Goal: Task Accomplishment & Management: Use online tool/utility

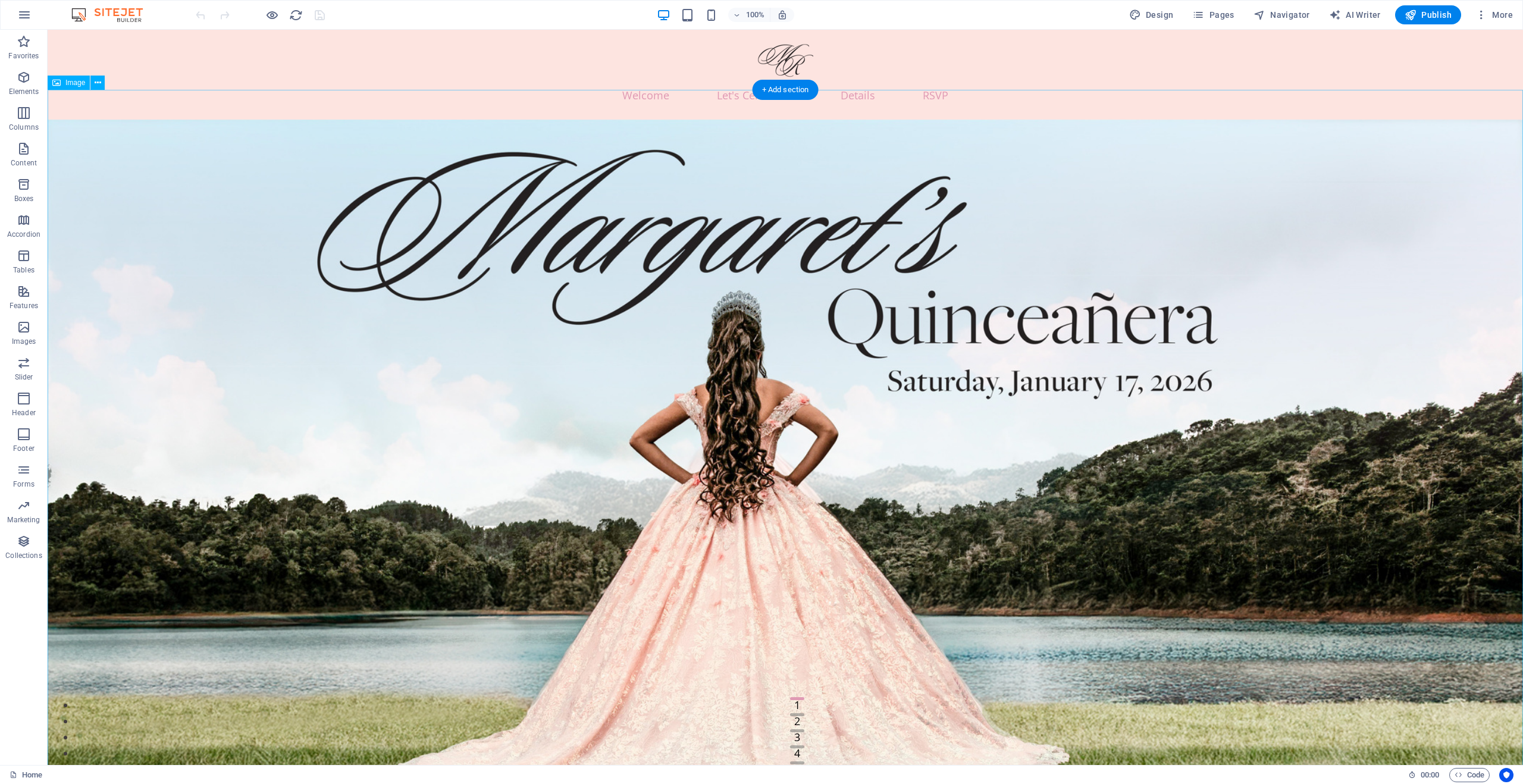
click at [986, 353] on figure at bounding box center [785, 496] width 1476 height 752
click at [969, 291] on figure at bounding box center [785, 496] width 1476 height 752
drag, startPoint x: 969, startPoint y: 291, endPoint x: 759, endPoint y: 290, distance: 210.0
click at [968, 291] on figure at bounding box center [785, 496] width 1476 height 752
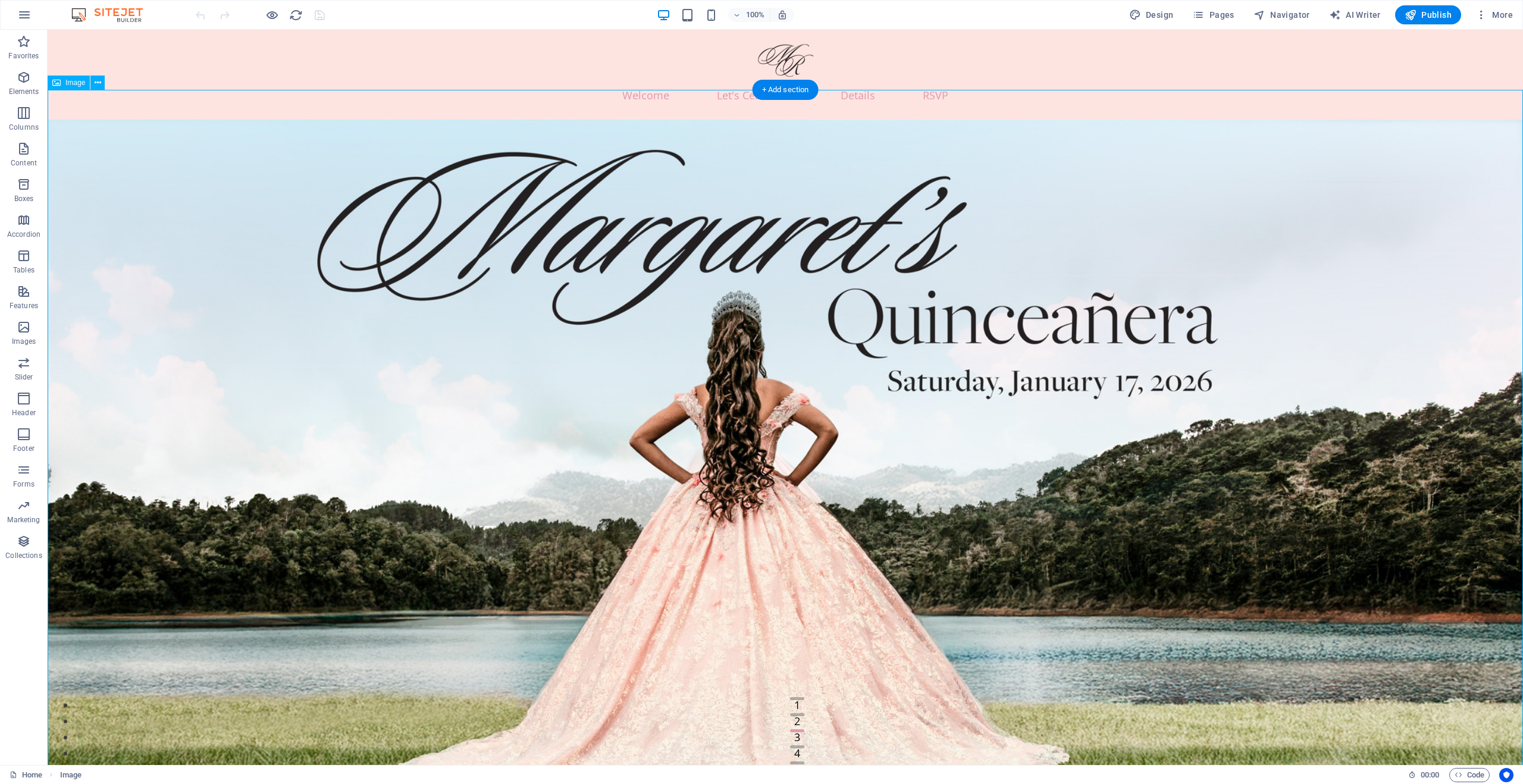
select select "%"
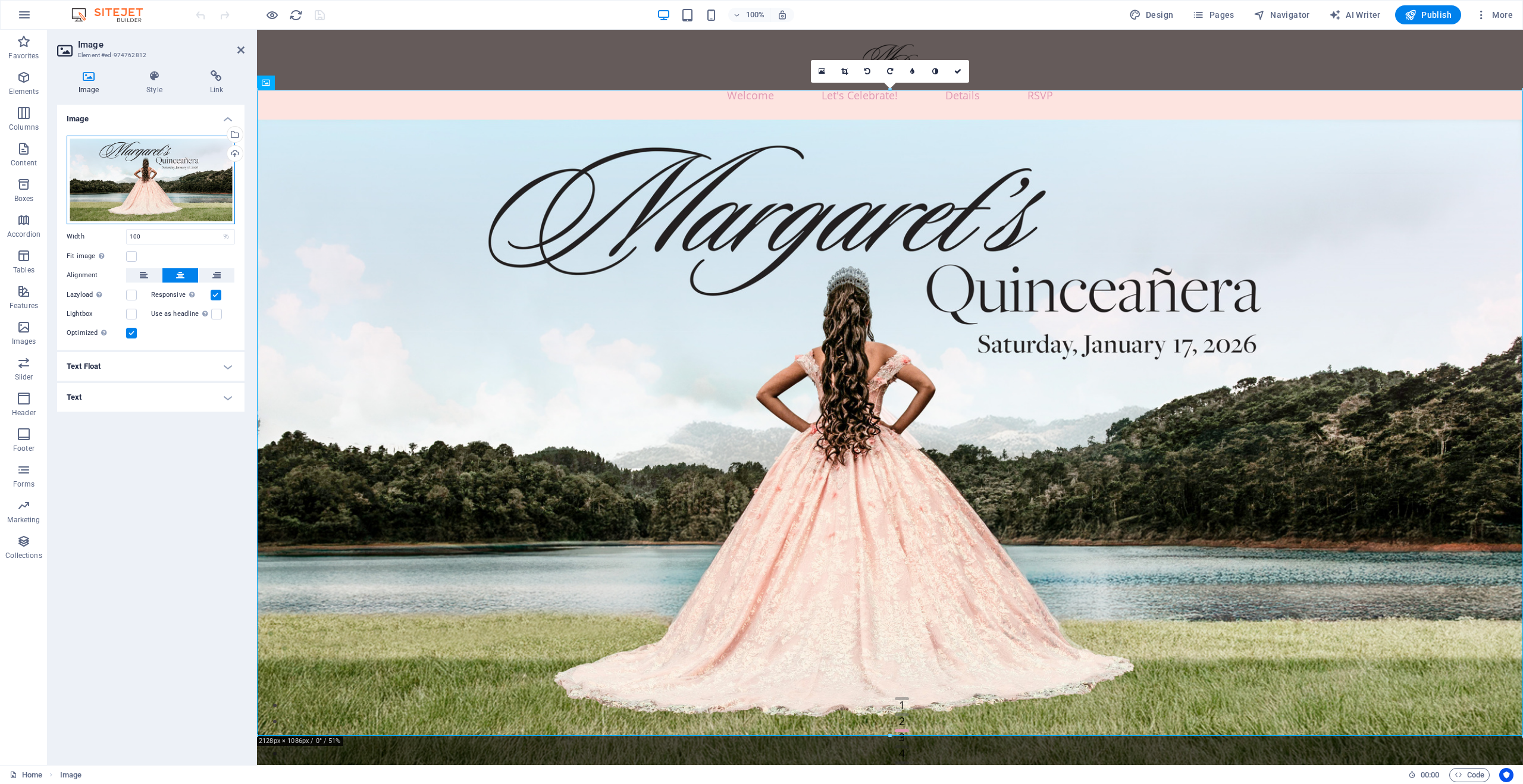
click at [158, 164] on div "Drag files here, click to choose files or select files from Files or our free s…" at bounding box center [151, 180] width 169 height 89
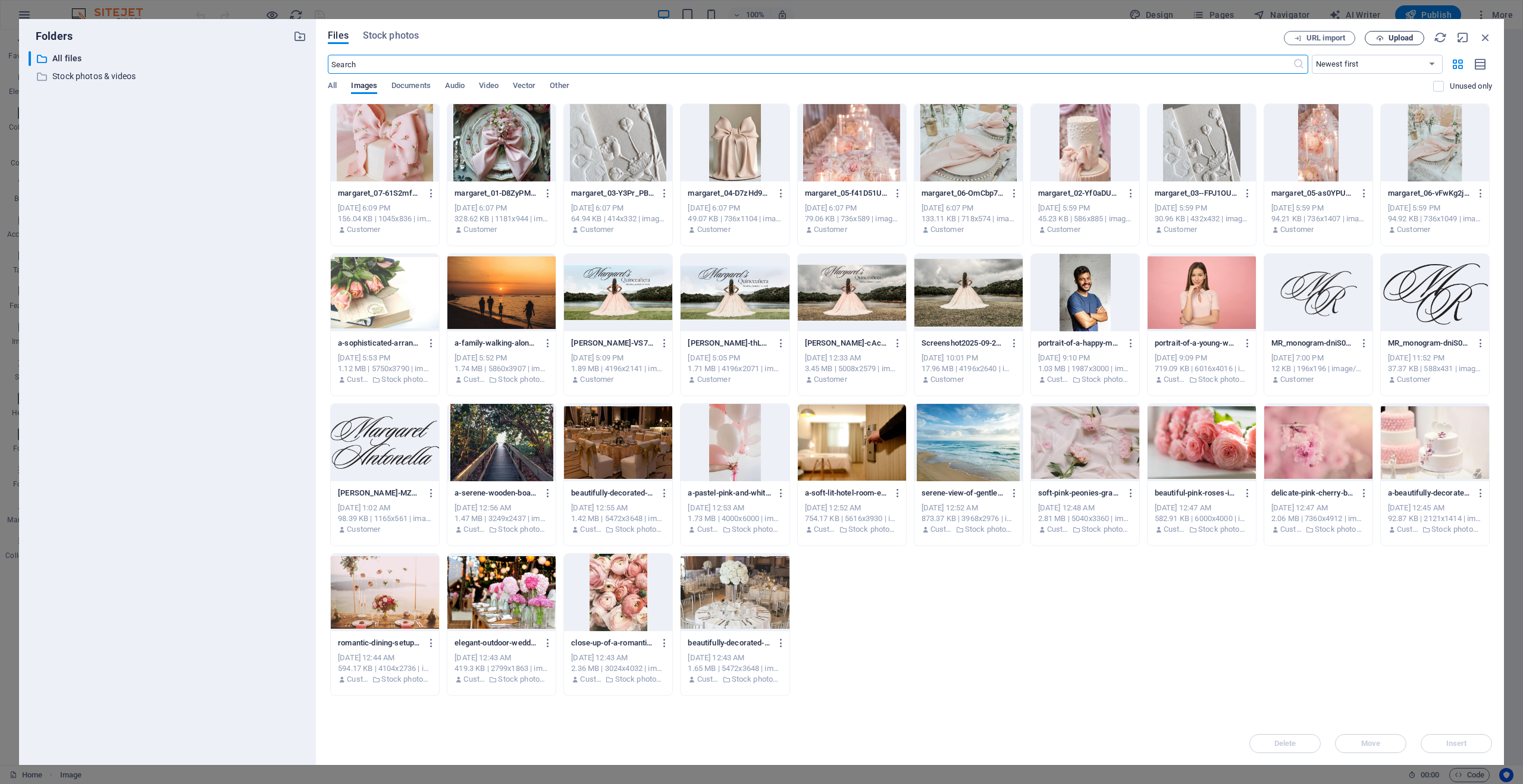
click at [1395, 40] on span "Upload" at bounding box center [1401, 38] width 24 height 7
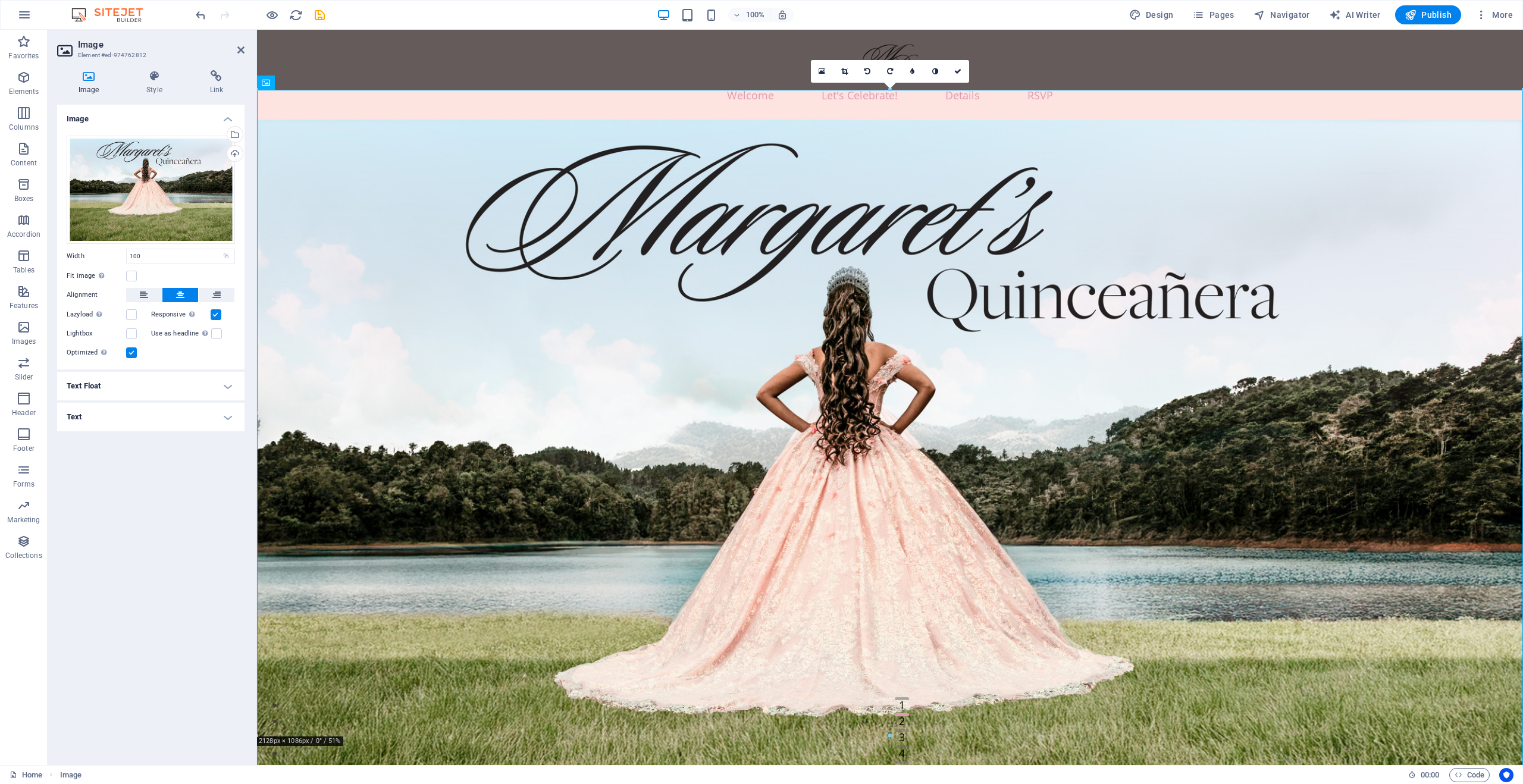
click at [245, 48] on aside "Image Element #ed-974762812 Image Style Link Image Drag files here, click to ch…" at bounding box center [152, 397] width 209 height 735
click at [240, 51] on icon at bounding box center [241, 50] width 7 height 10
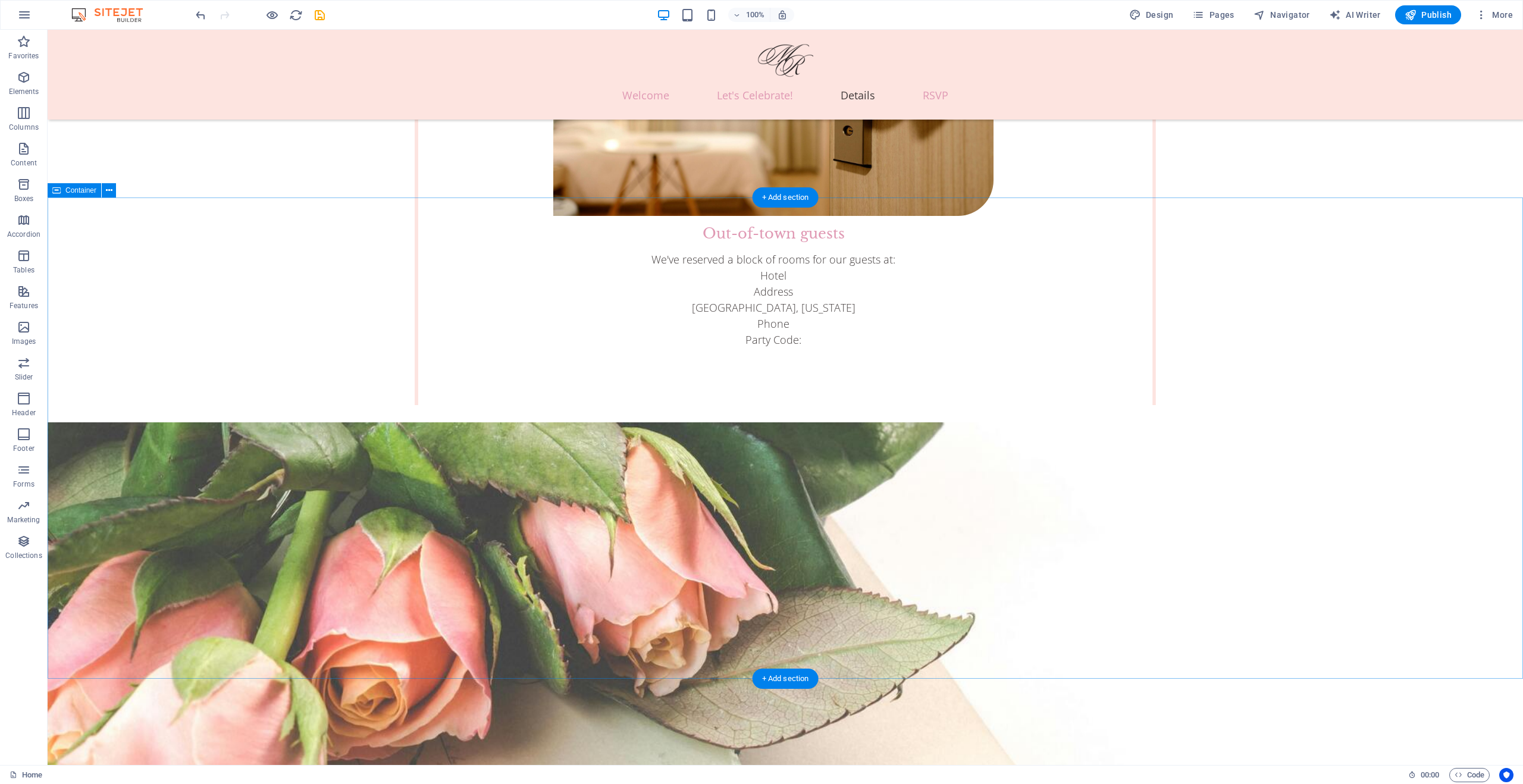
scroll to position [2369, 0]
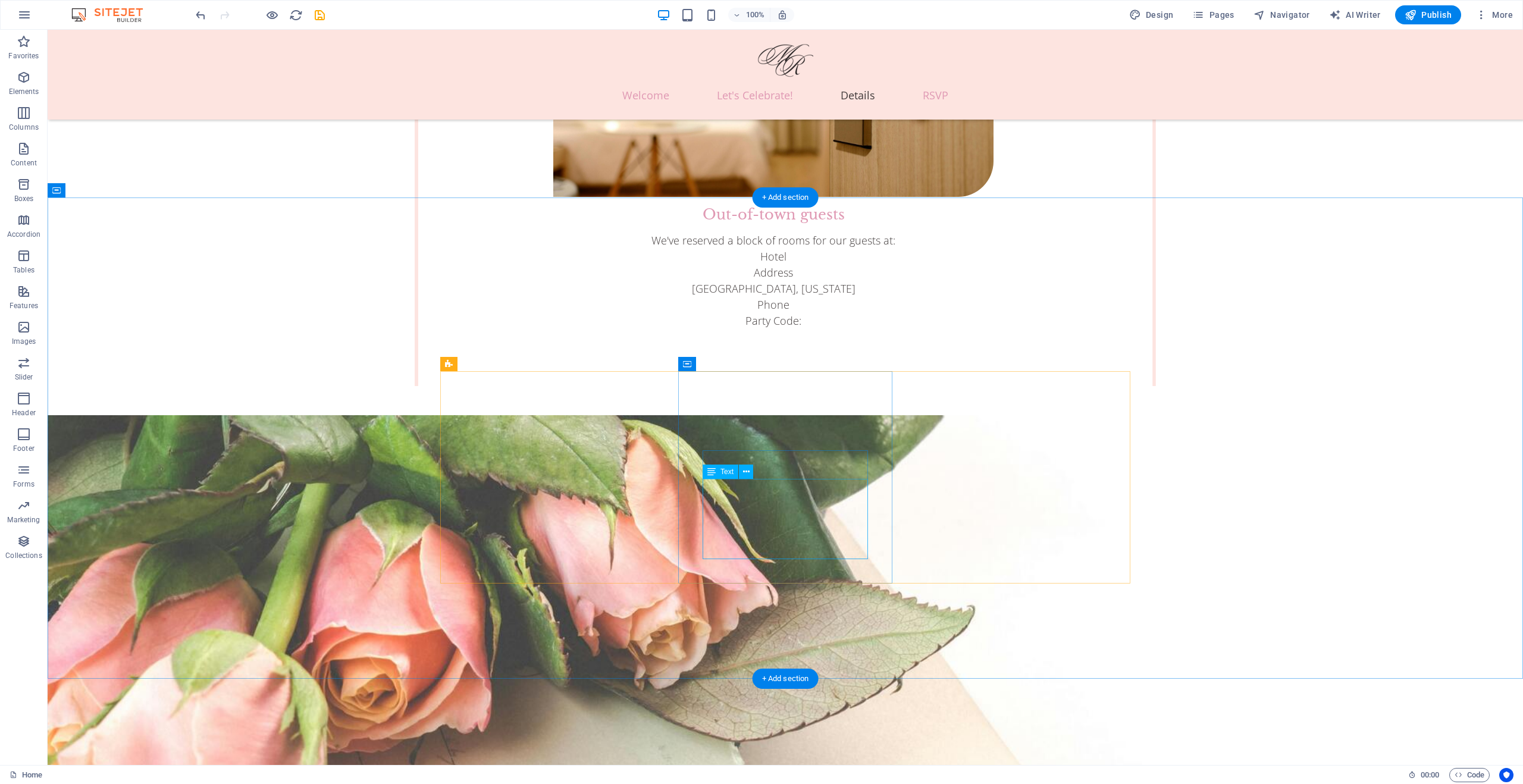
drag, startPoint x: 792, startPoint y: 518, endPoint x: 576, endPoint y: 516, distance: 216.0
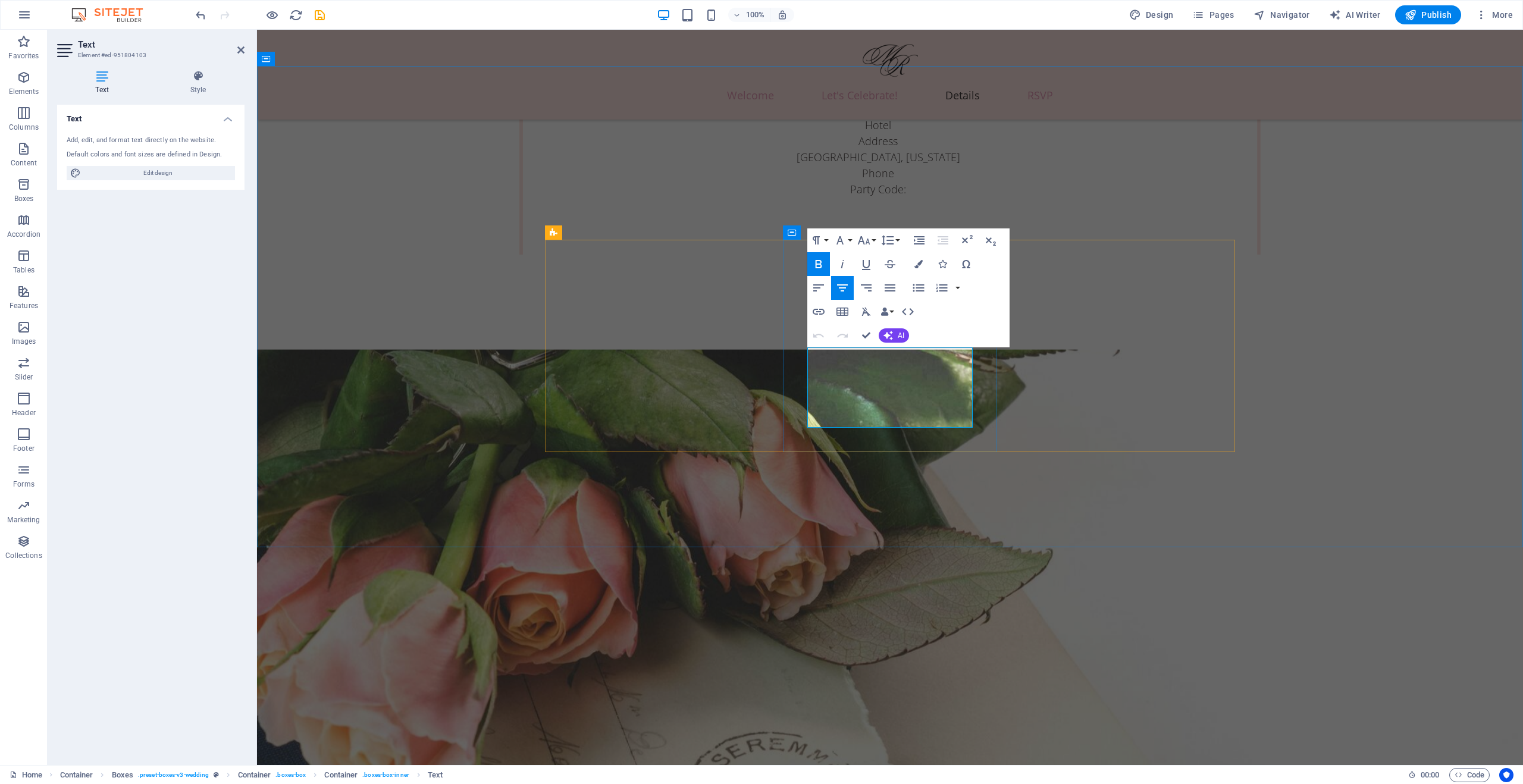
drag, startPoint x: 893, startPoint y: 375, endPoint x: 876, endPoint y: 366, distance: 19.2
drag, startPoint x: 866, startPoint y: 356, endPoint x: 913, endPoint y: 358, distance: 47.0
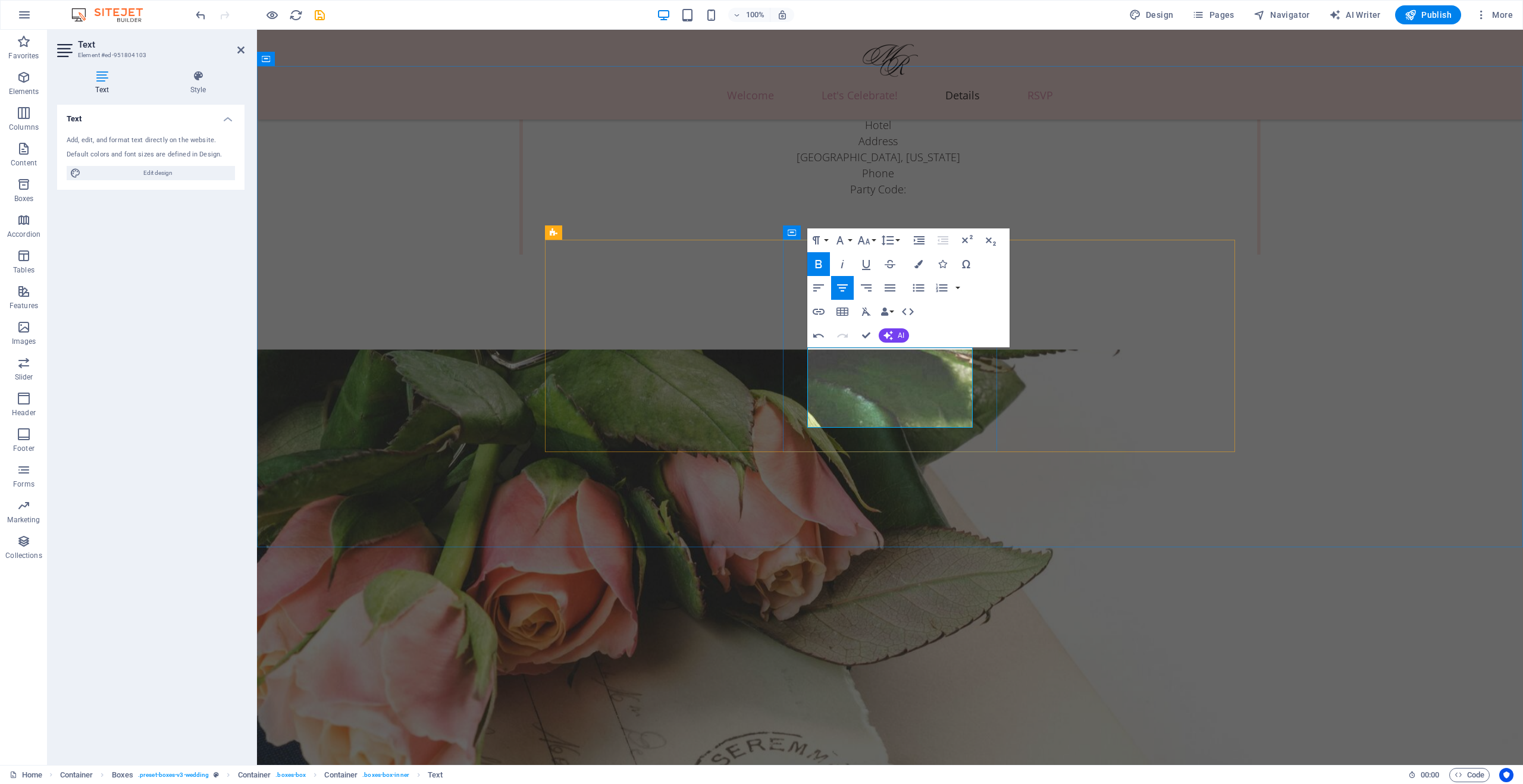
drag, startPoint x: 848, startPoint y: 373, endPoint x: 945, endPoint y: 378, distance: 97.1
drag, startPoint x: 841, startPoint y: 373, endPoint x: 945, endPoint y: 376, distance: 104.0
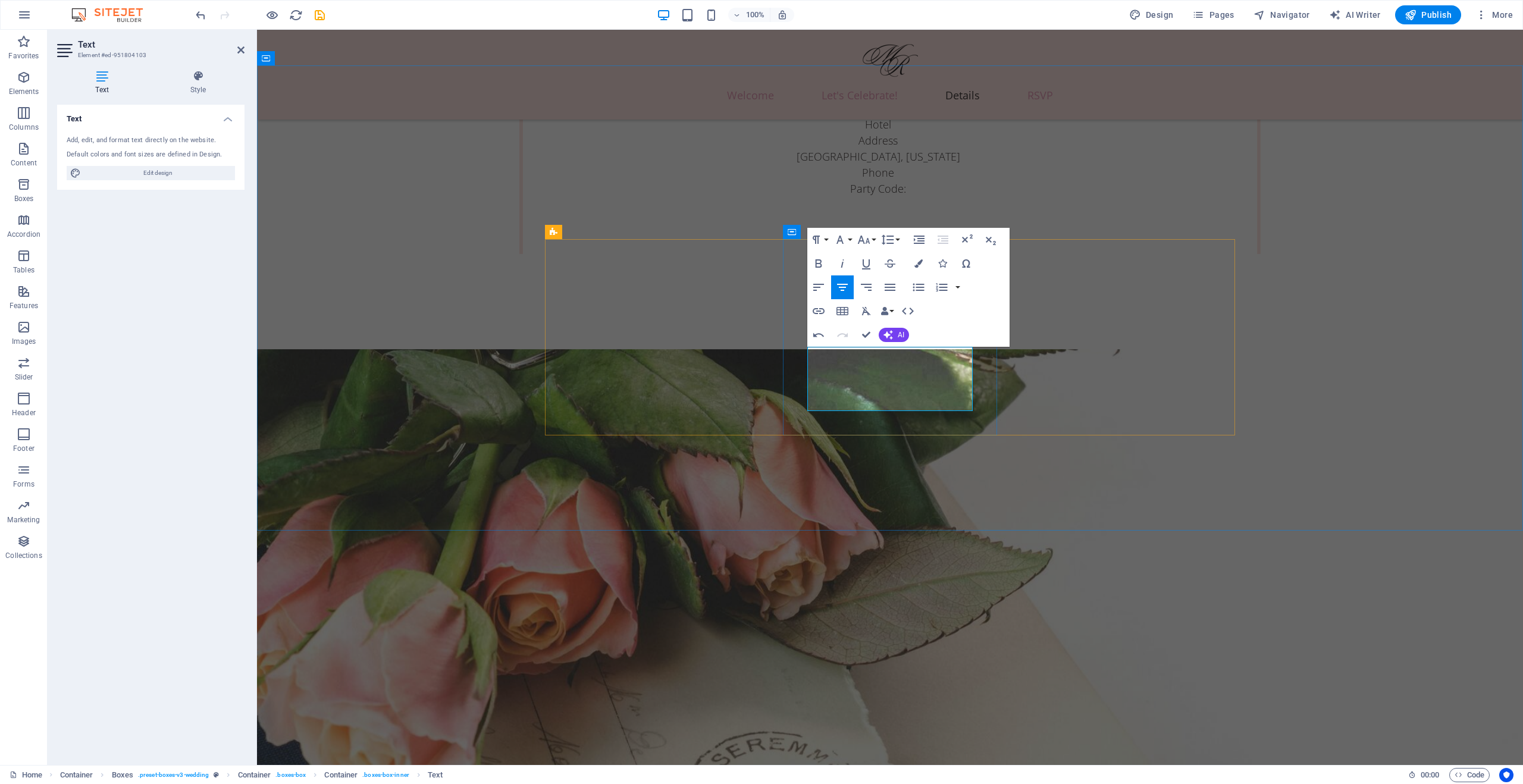
drag, startPoint x: 838, startPoint y: 389, endPoint x: 941, endPoint y: 408, distance: 104.7
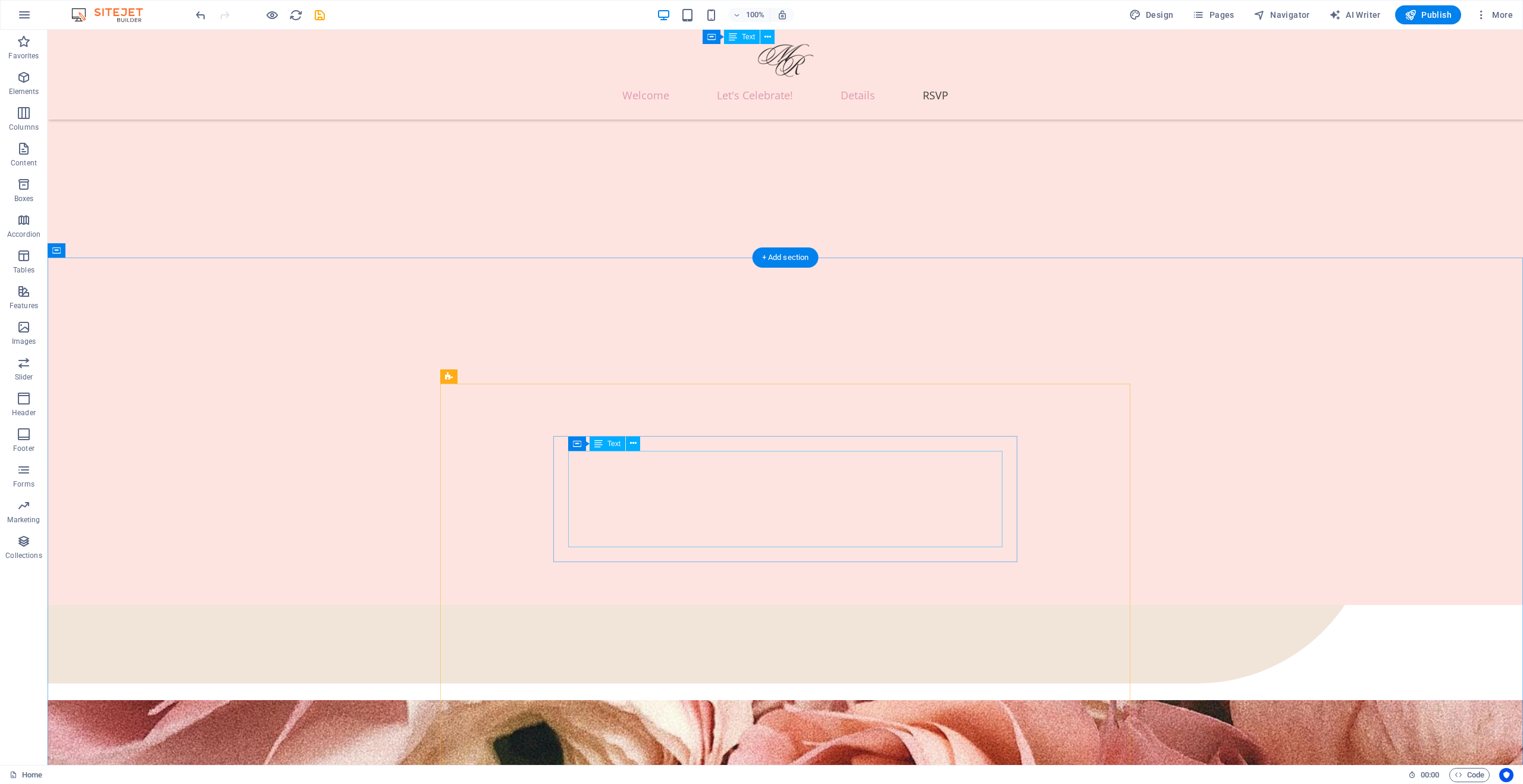
scroll to position [3890, 0]
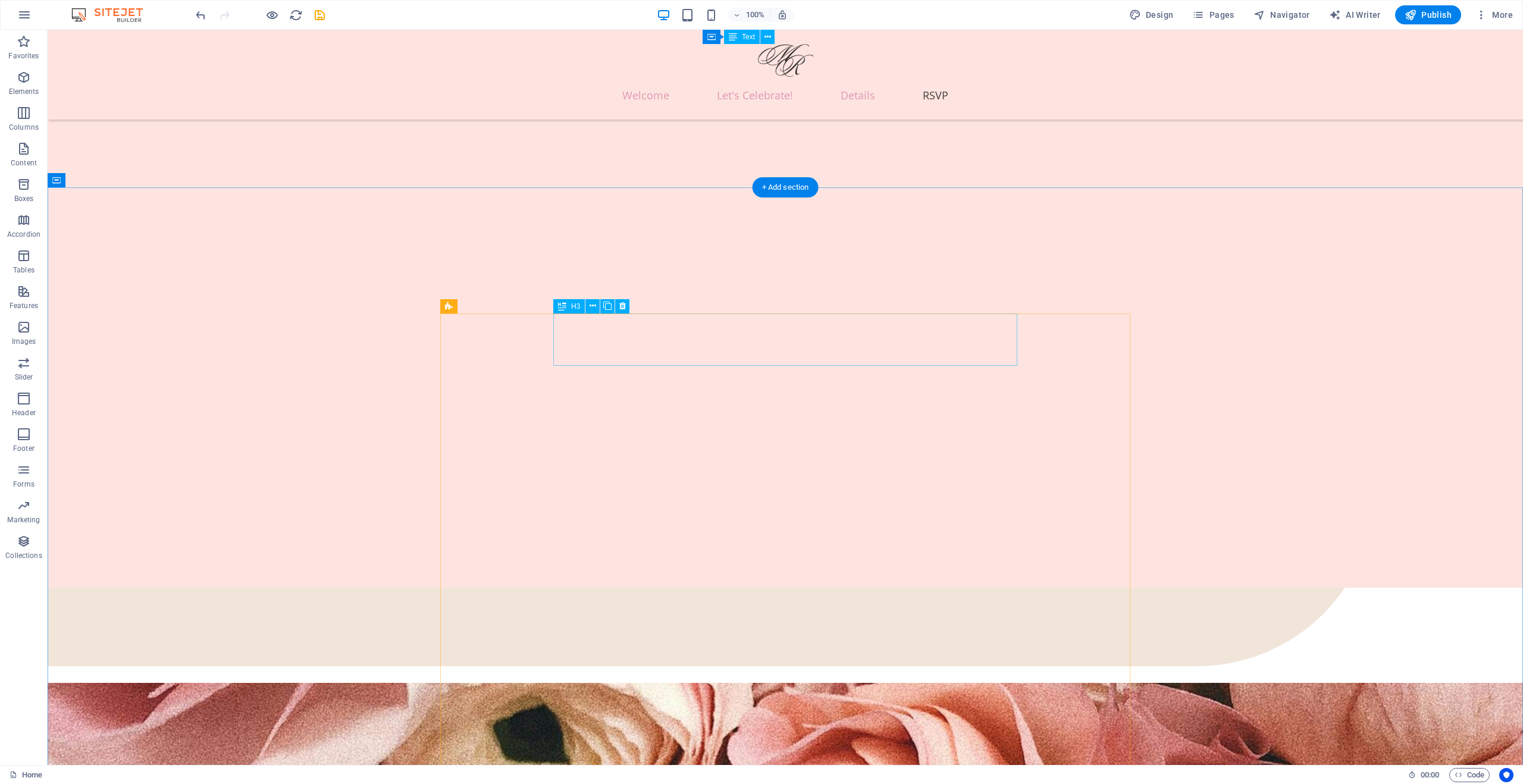
click at [1440, 18] on span "Publish" at bounding box center [1428, 15] width 47 height 12
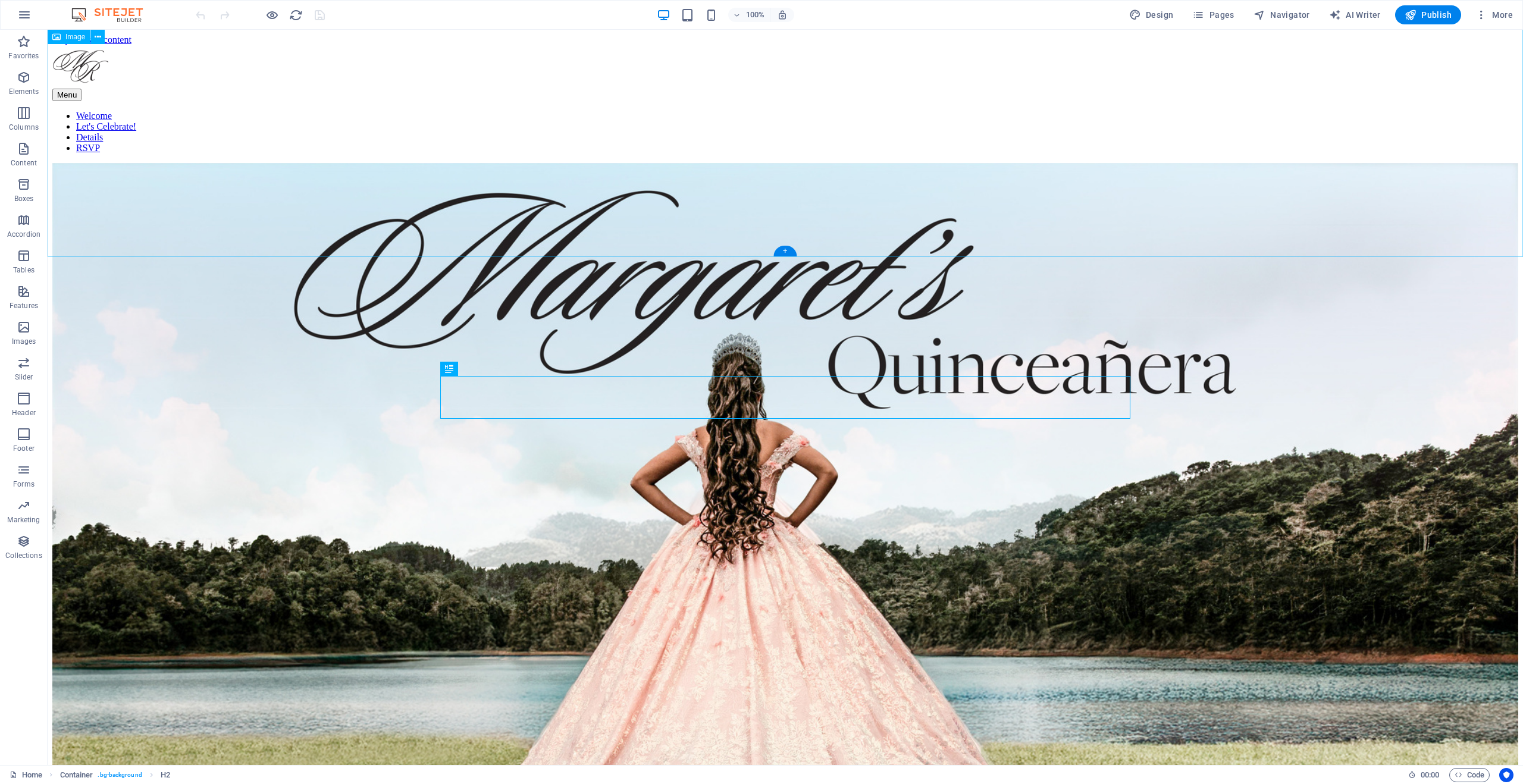
scroll to position [761, 0]
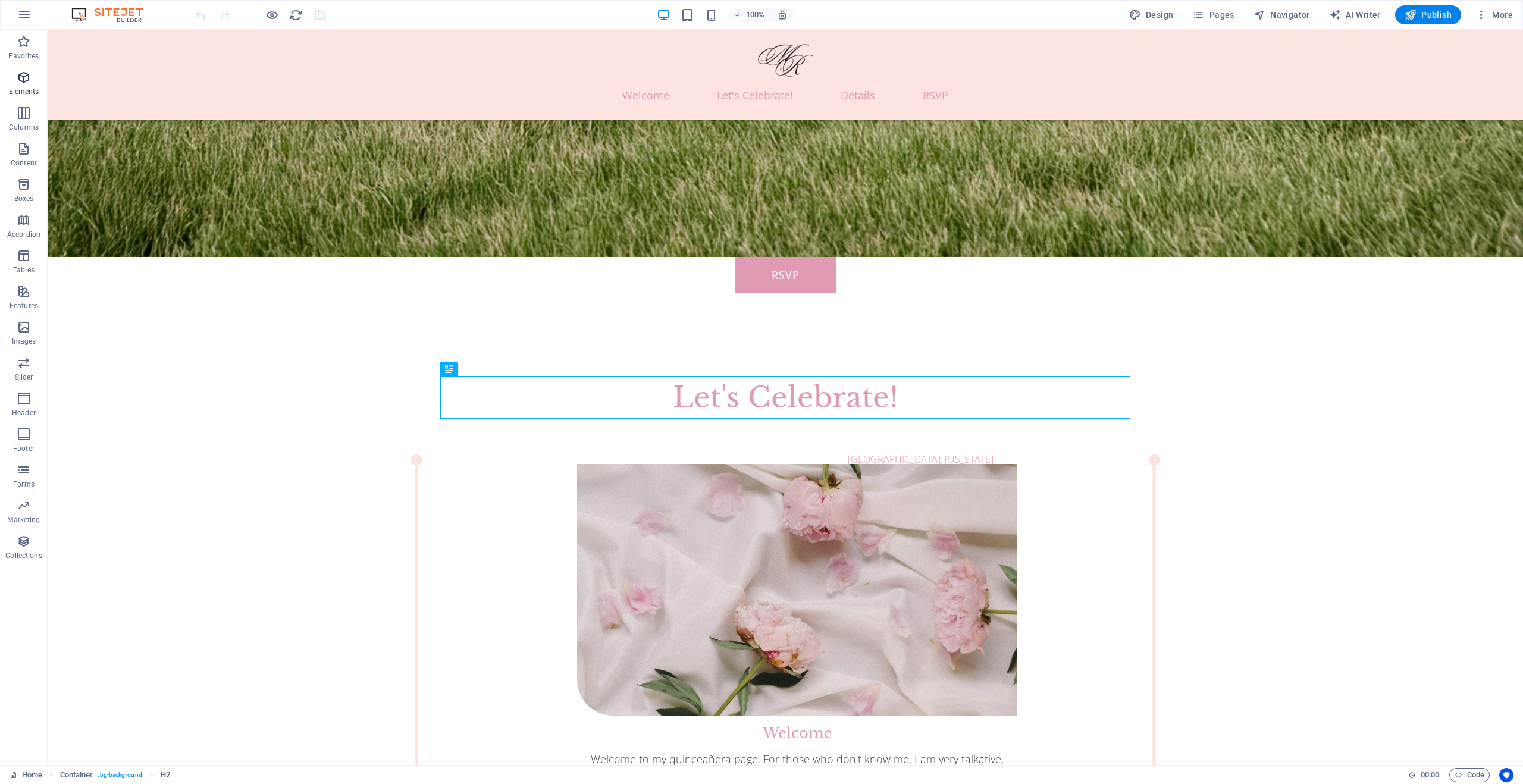
click at [29, 78] on icon "button" at bounding box center [23, 77] width 14 height 14
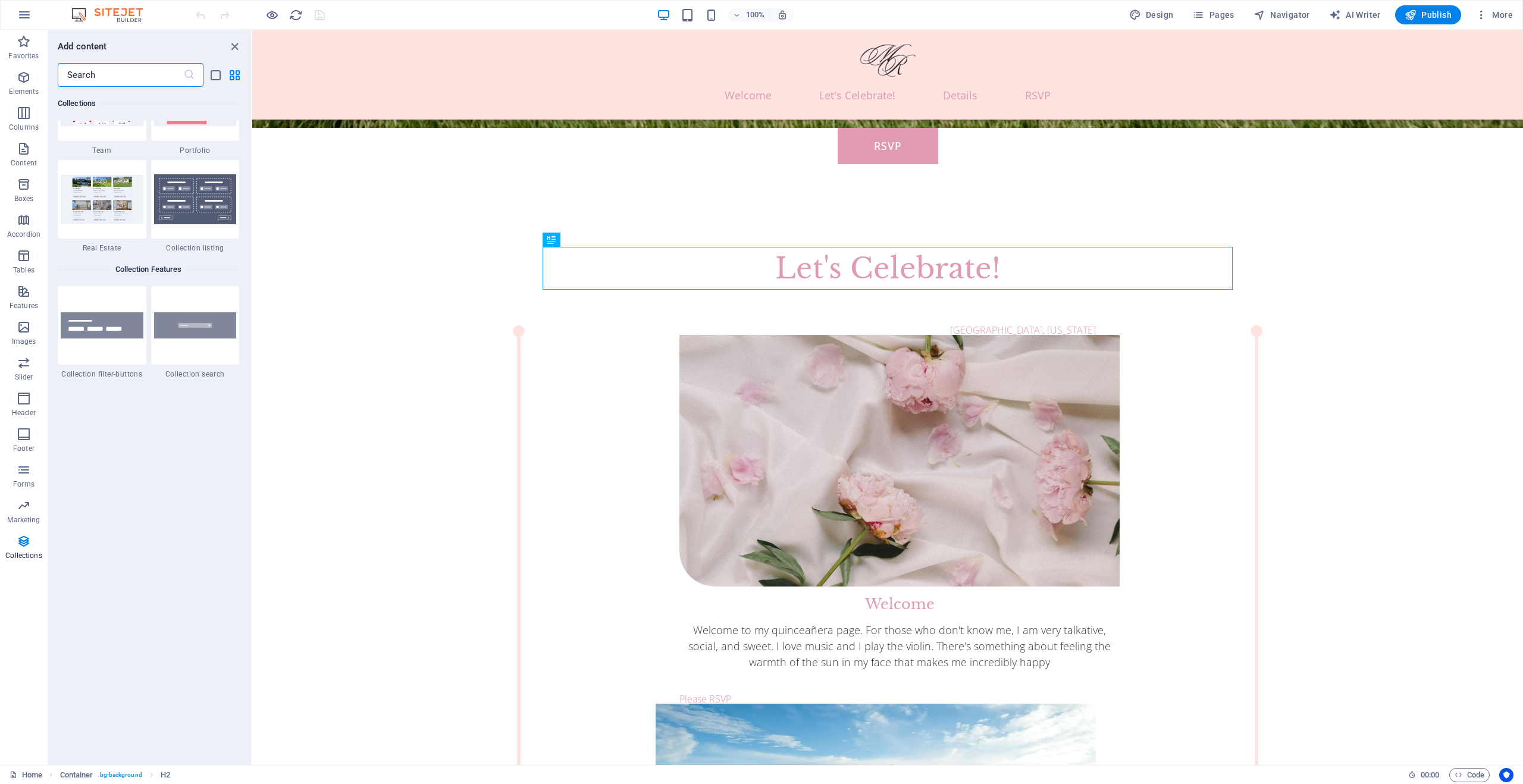
scroll to position [11272, 0]
click at [24, 82] on icon "button" at bounding box center [23, 77] width 14 height 14
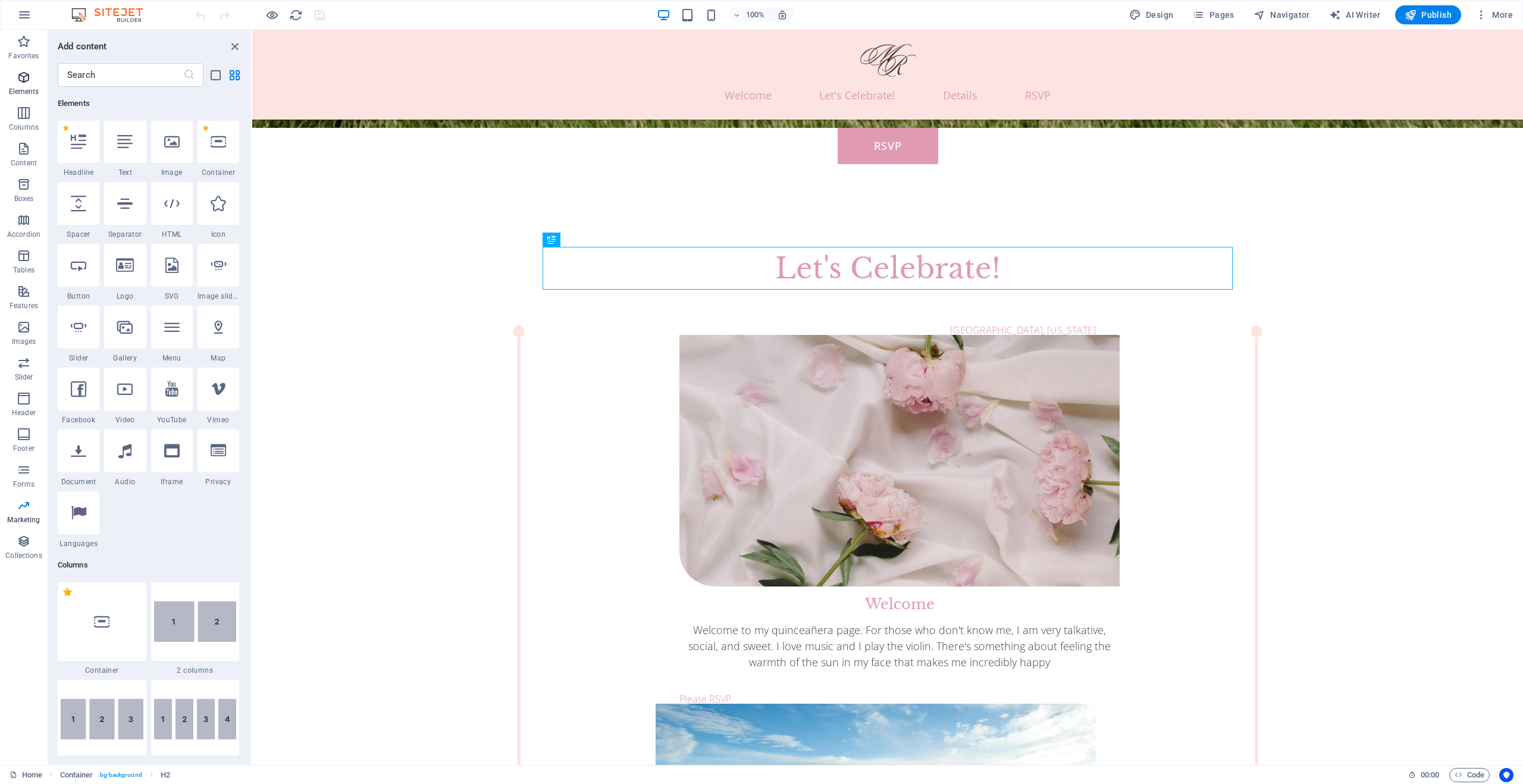
scroll to position [224, 0]
click at [25, 297] on icon "button" at bounding box center [23, 291] width 14 height 14
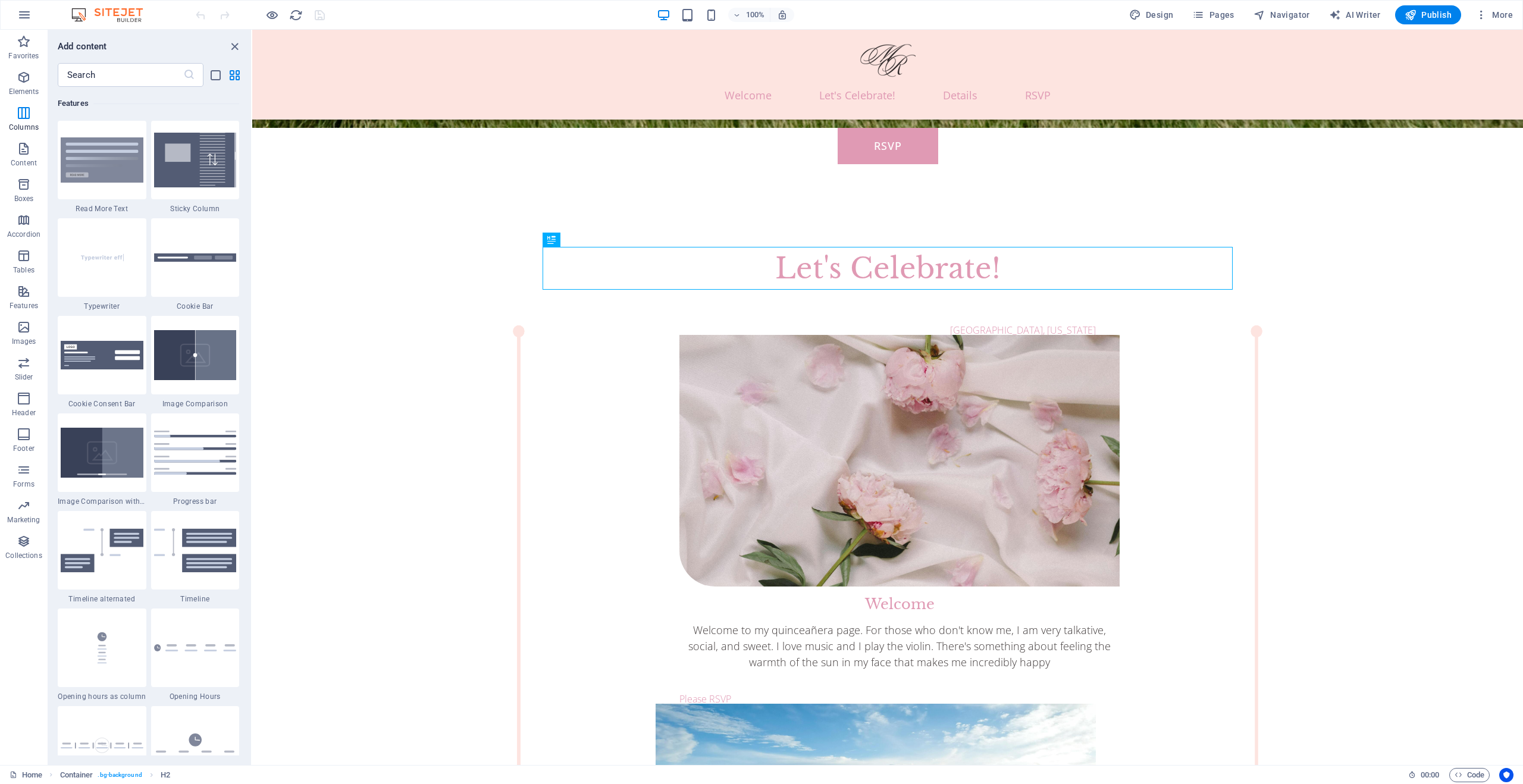
scroll to position [4734, 0]
click at [27, 45] on icon "button" at bounding box center [23, 41] width 14 height 14
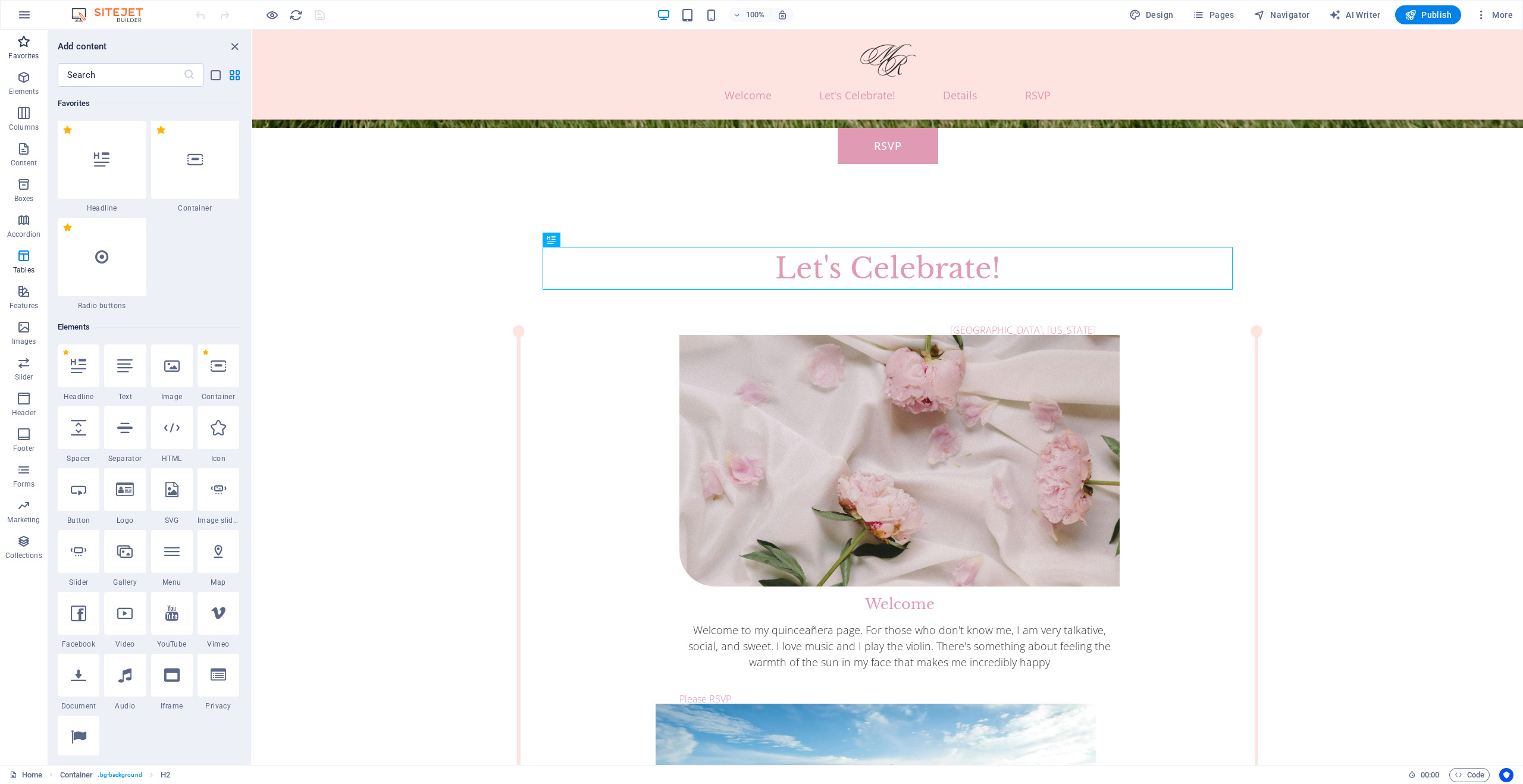
scroll to position [0, 0]
click at [1124, 210] on div "RSVP" at bounding box center [888, 187] width 1271 height 119
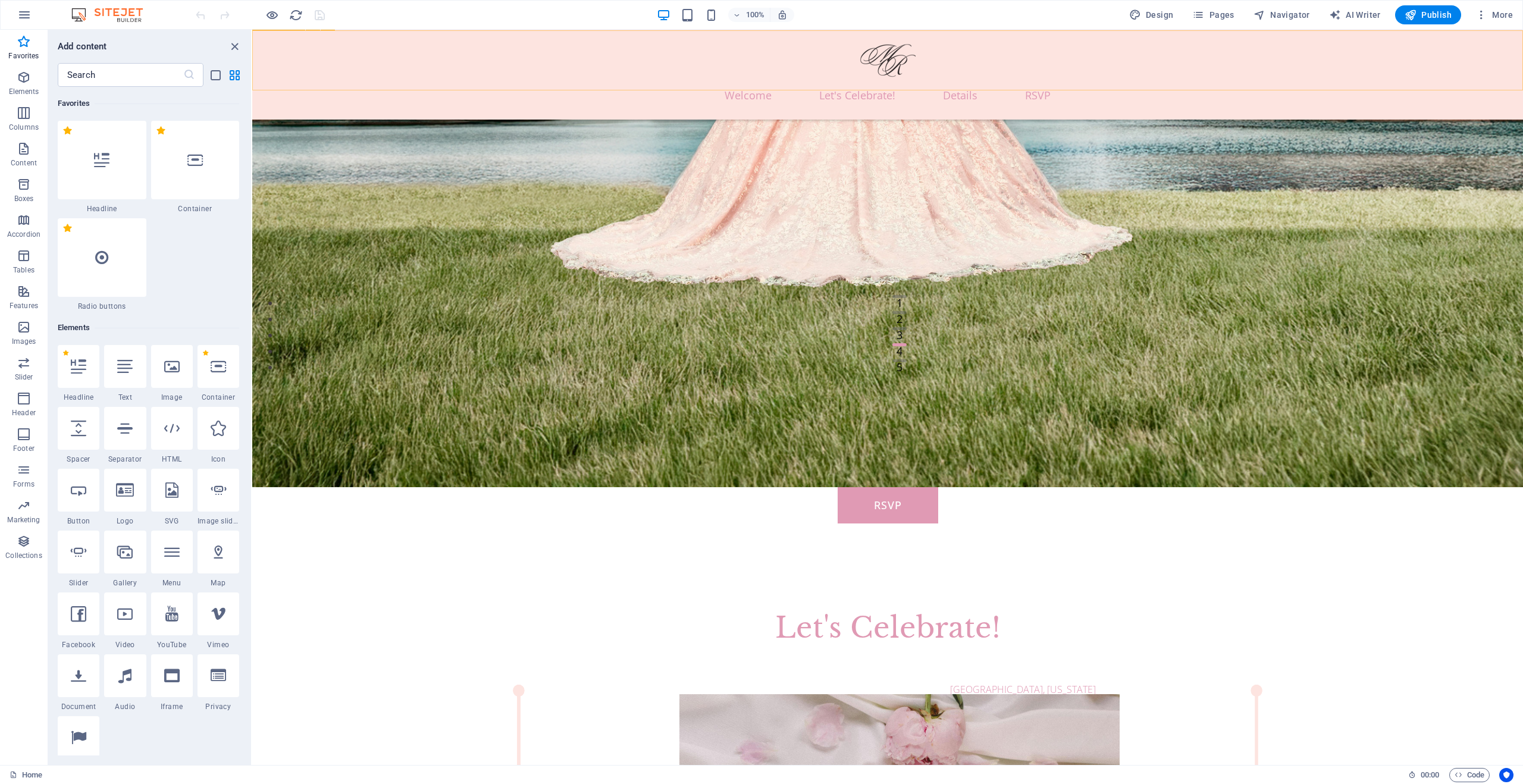
scroll to position [398, 0]
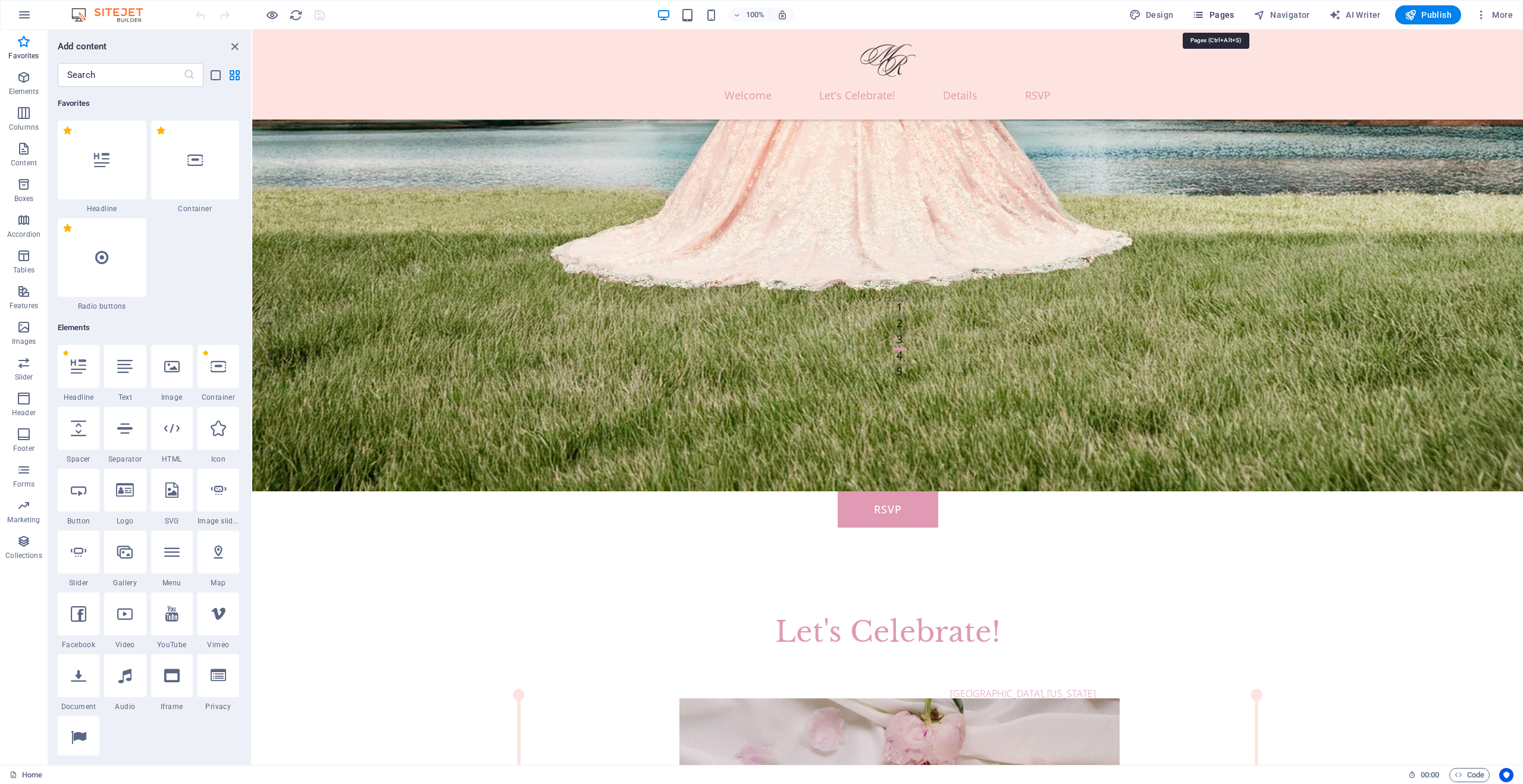
click at [1204, 16] on icon "button" at bounding box center [1199, 15] width 12 height 12
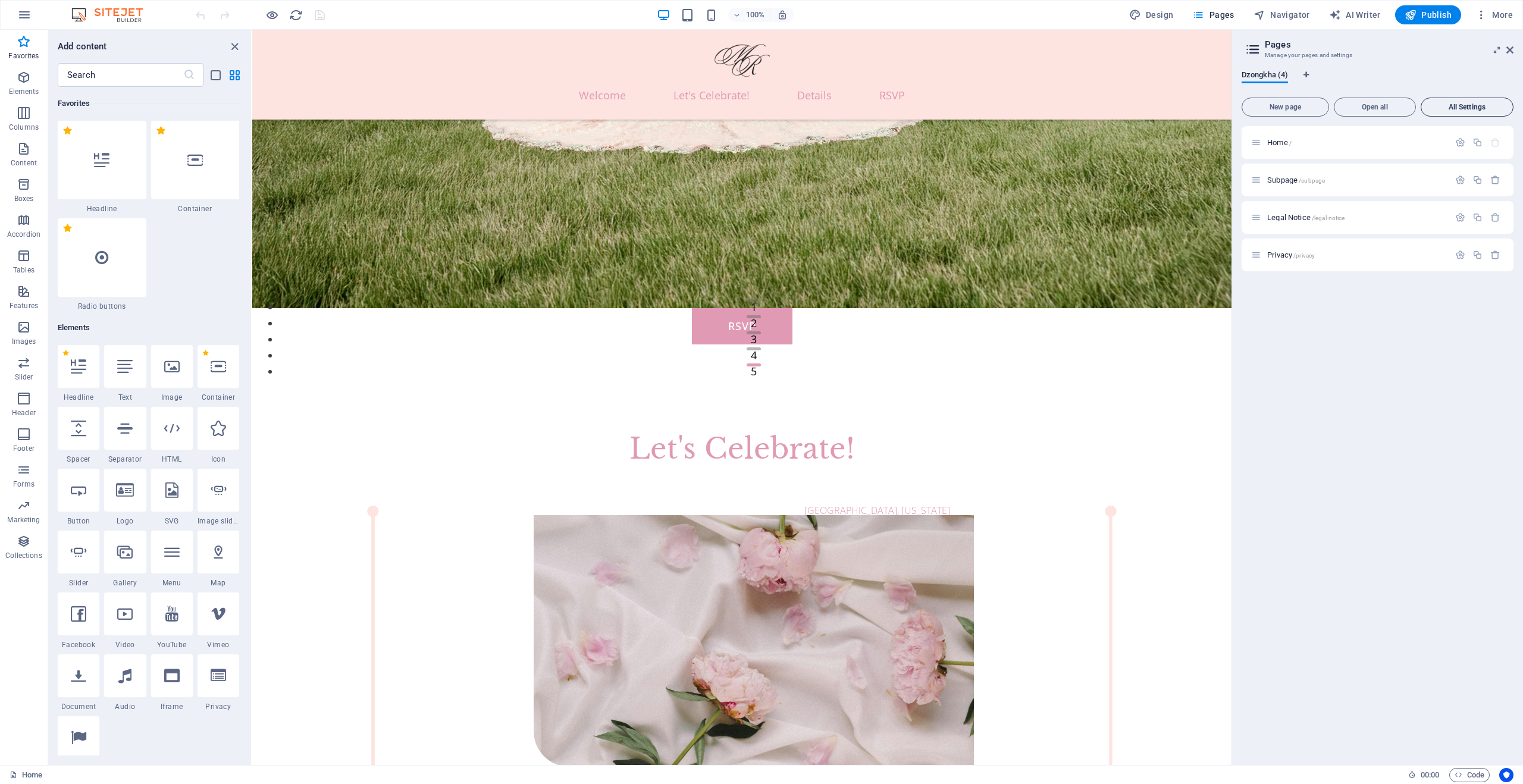
click at [1452, 108] on span "All Settings" at bounding box center [1467, 107] width 82 height 7
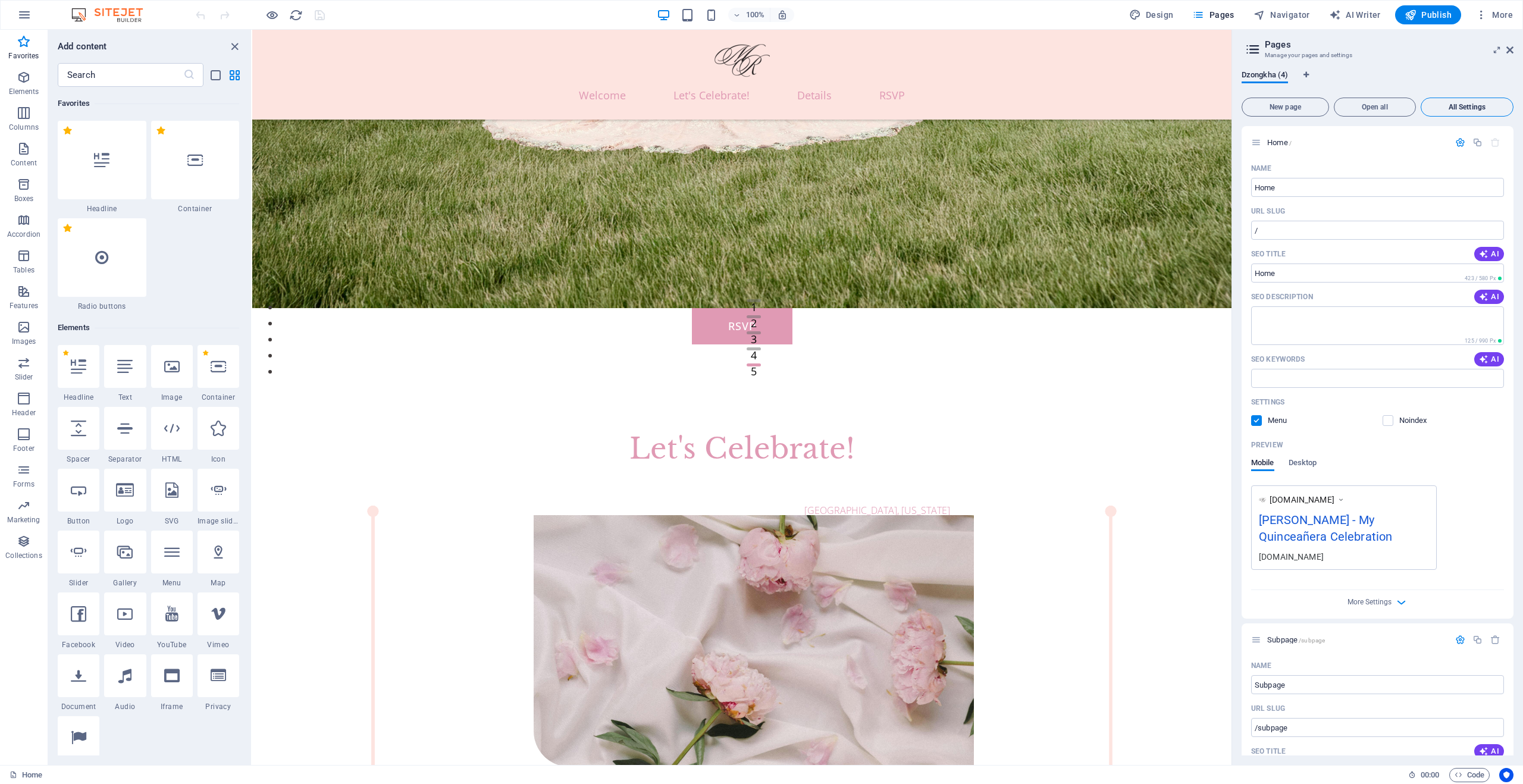
scroll to position [1205, 0]
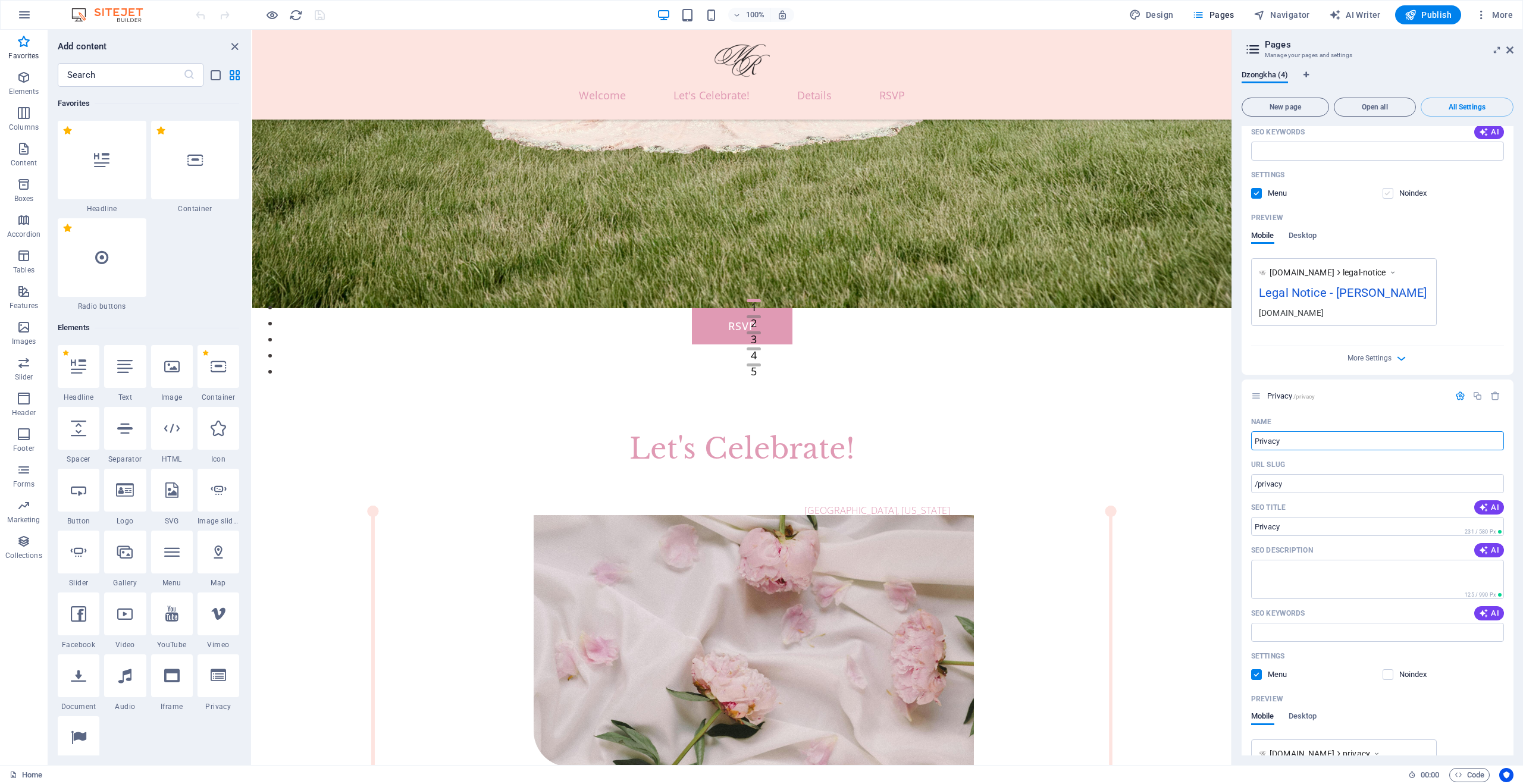
click at [1391, 193] on label at bounding box center [1389, 193] width 11 height 11
click at [0, 0] on input "checkbox" at bounding box center [0, 0] width 0 height 0
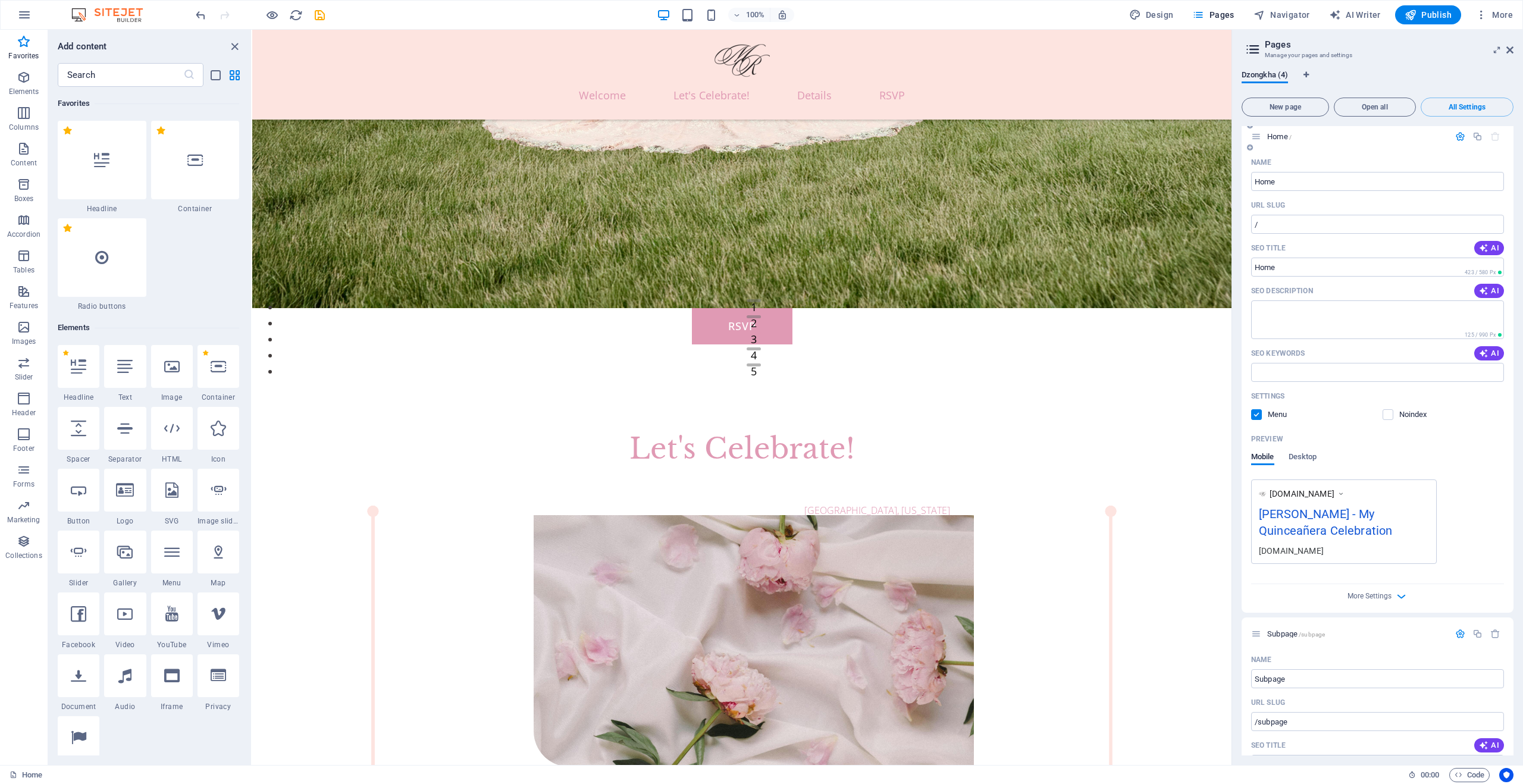
scroll to position [0, 0]
click at [1457, 142] on icon "button" at bounding box center [1460, 142] width 10 height 10
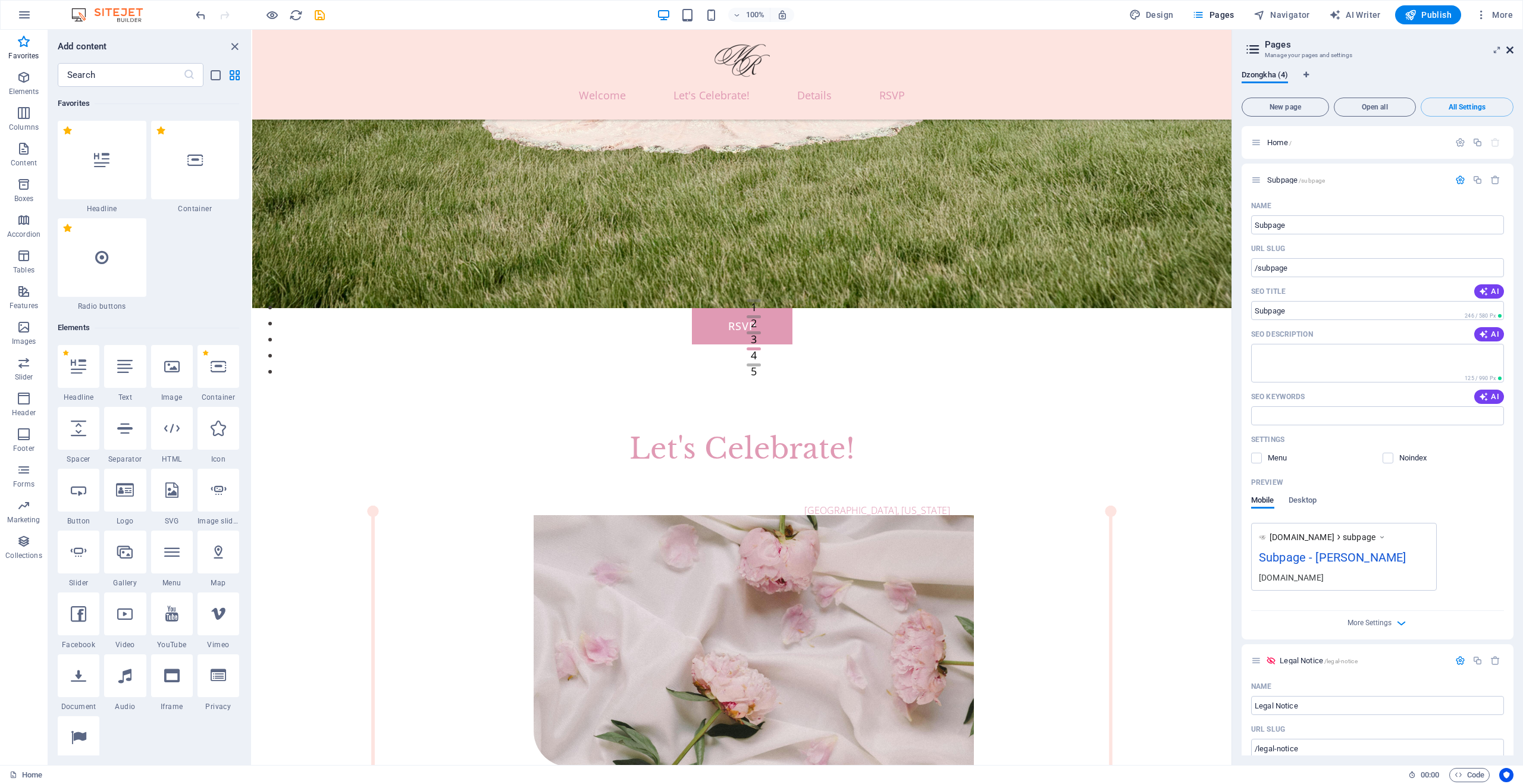
click at [1510, 52] on icon at bounding box center [1510, 50] width 7 height 10
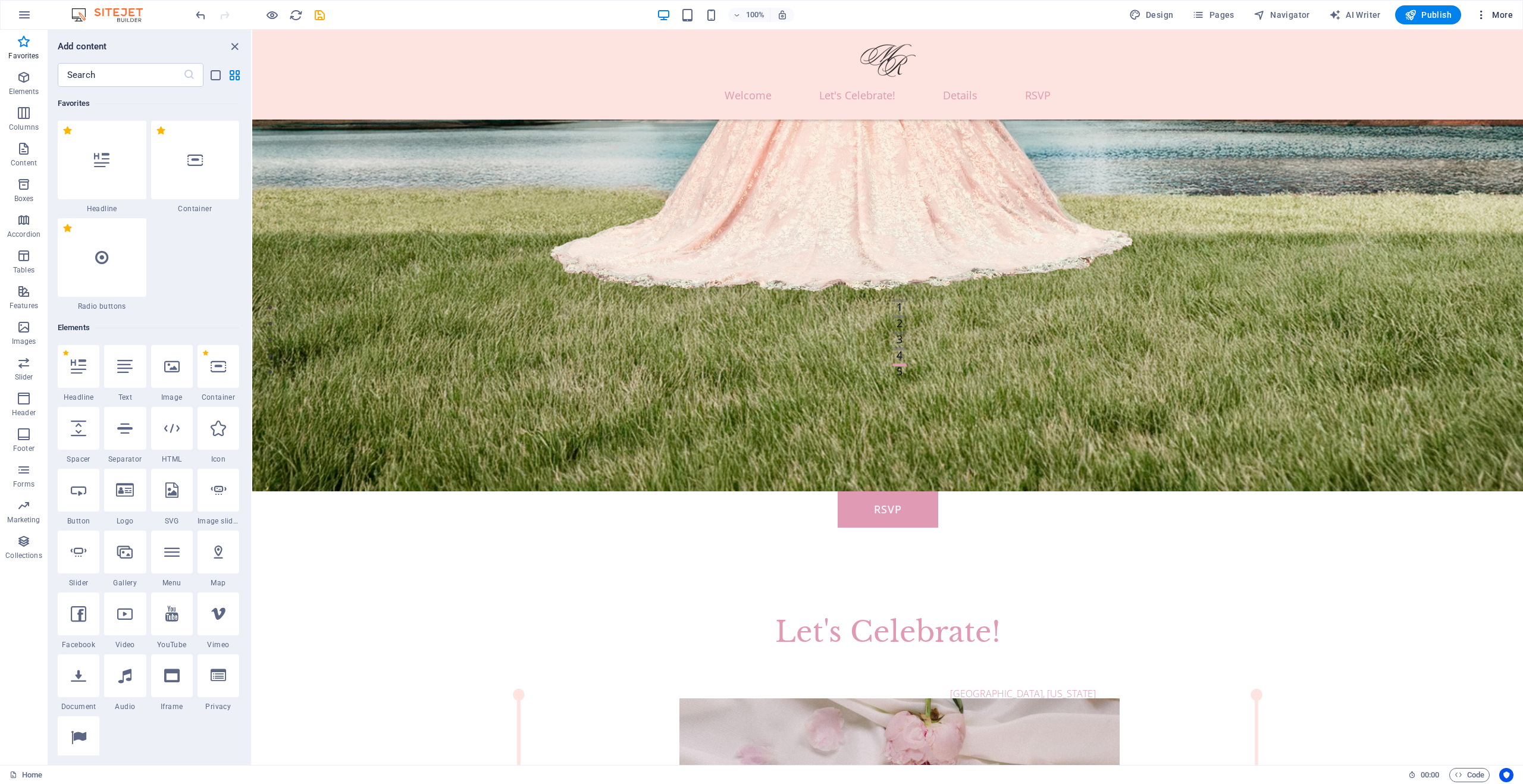
click at [1477, 14] on icon "button" at bounding box center [1482, 15] width 12 height 12
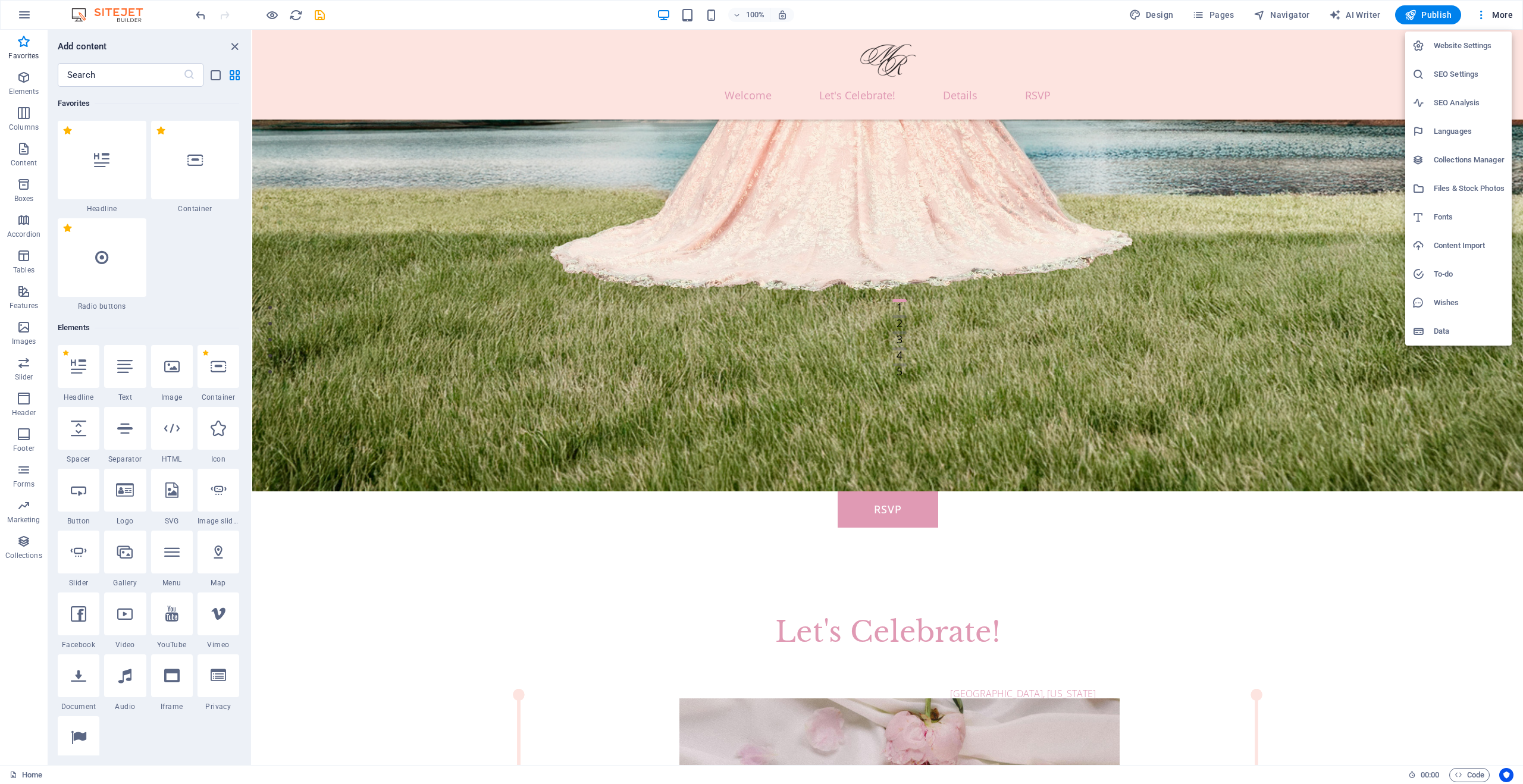
click at [1365, 15] on div at bounding box center [761, 392] width 1523 height 784
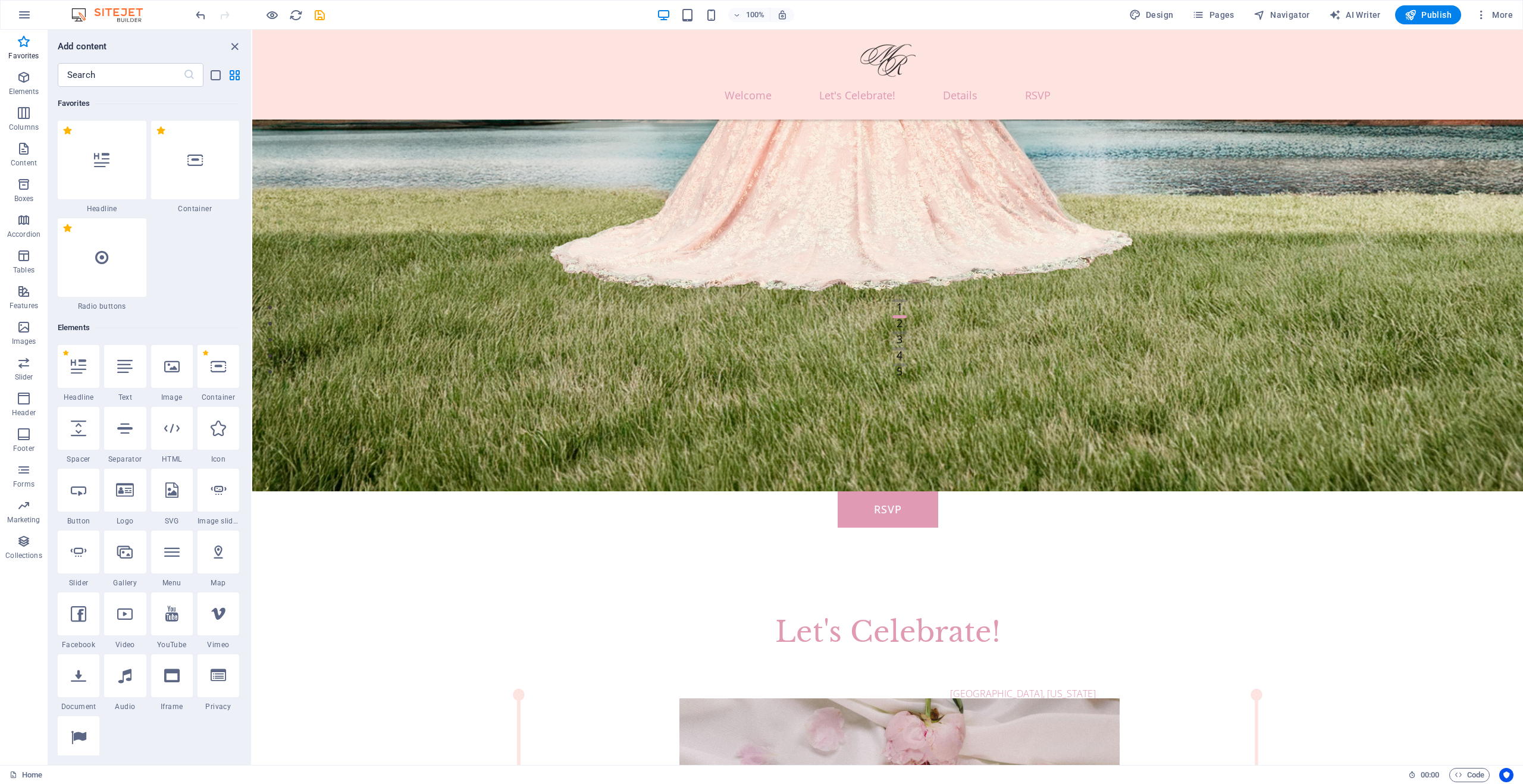
click at [1365, 15] on span "AI Writer" at bounding box center [1355, 15] width 52 height 12
select select "English"
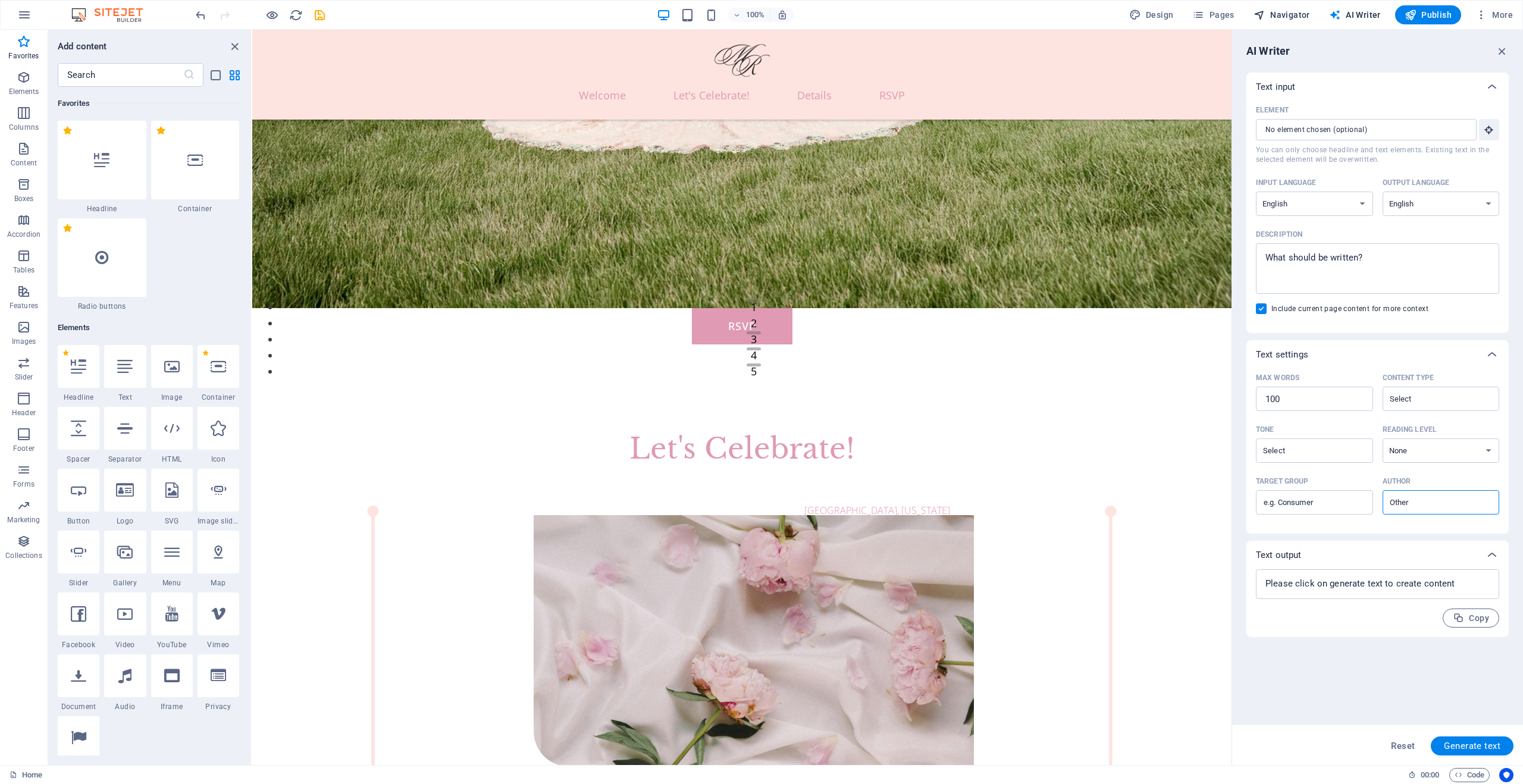
click at [1291, 15] on span "Navigator" at bounding box center [1281, 15] width 57 height 12
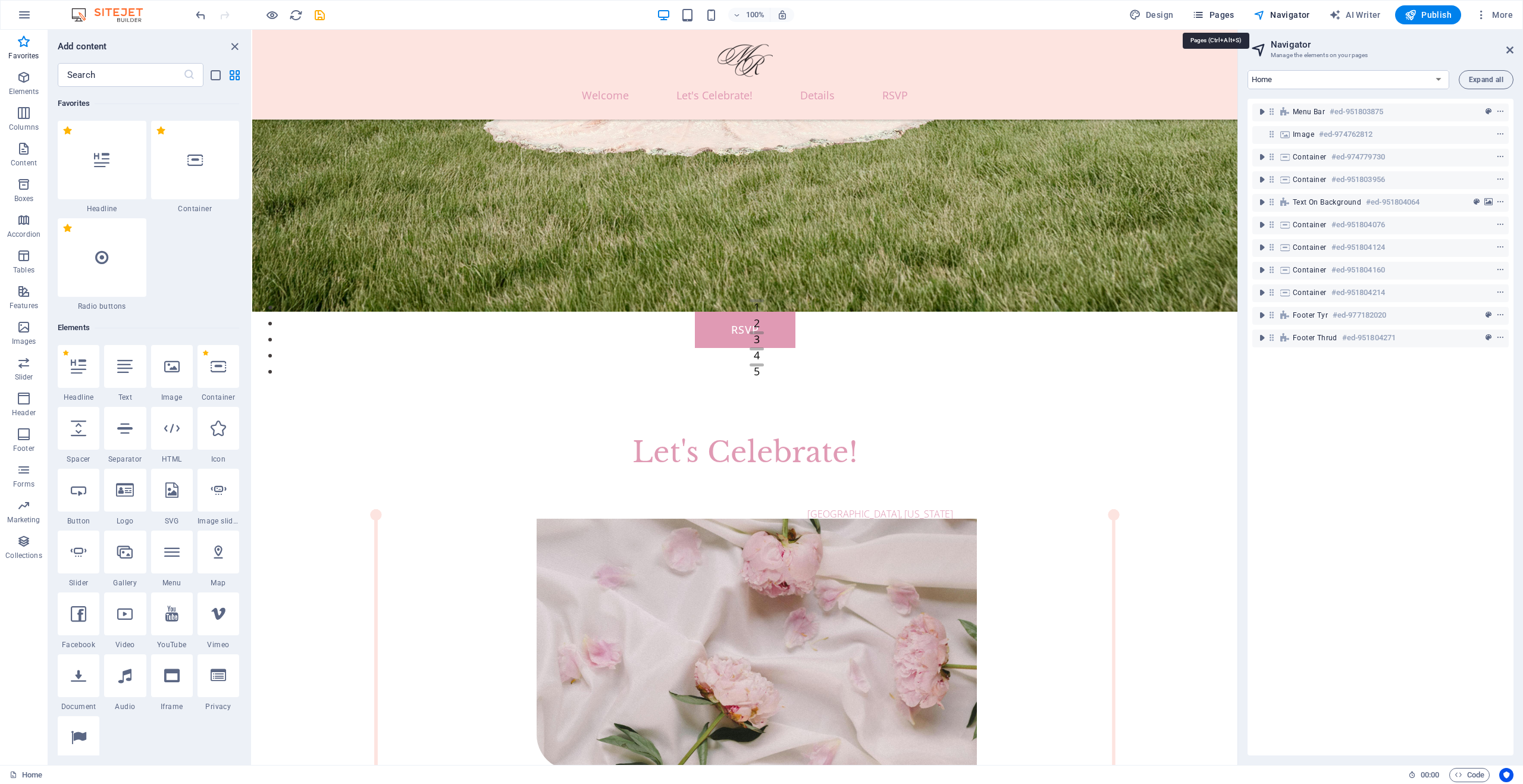
click at [1230, 14] on span "Pages" at bounding box center [1213, 15] width 41 height 12
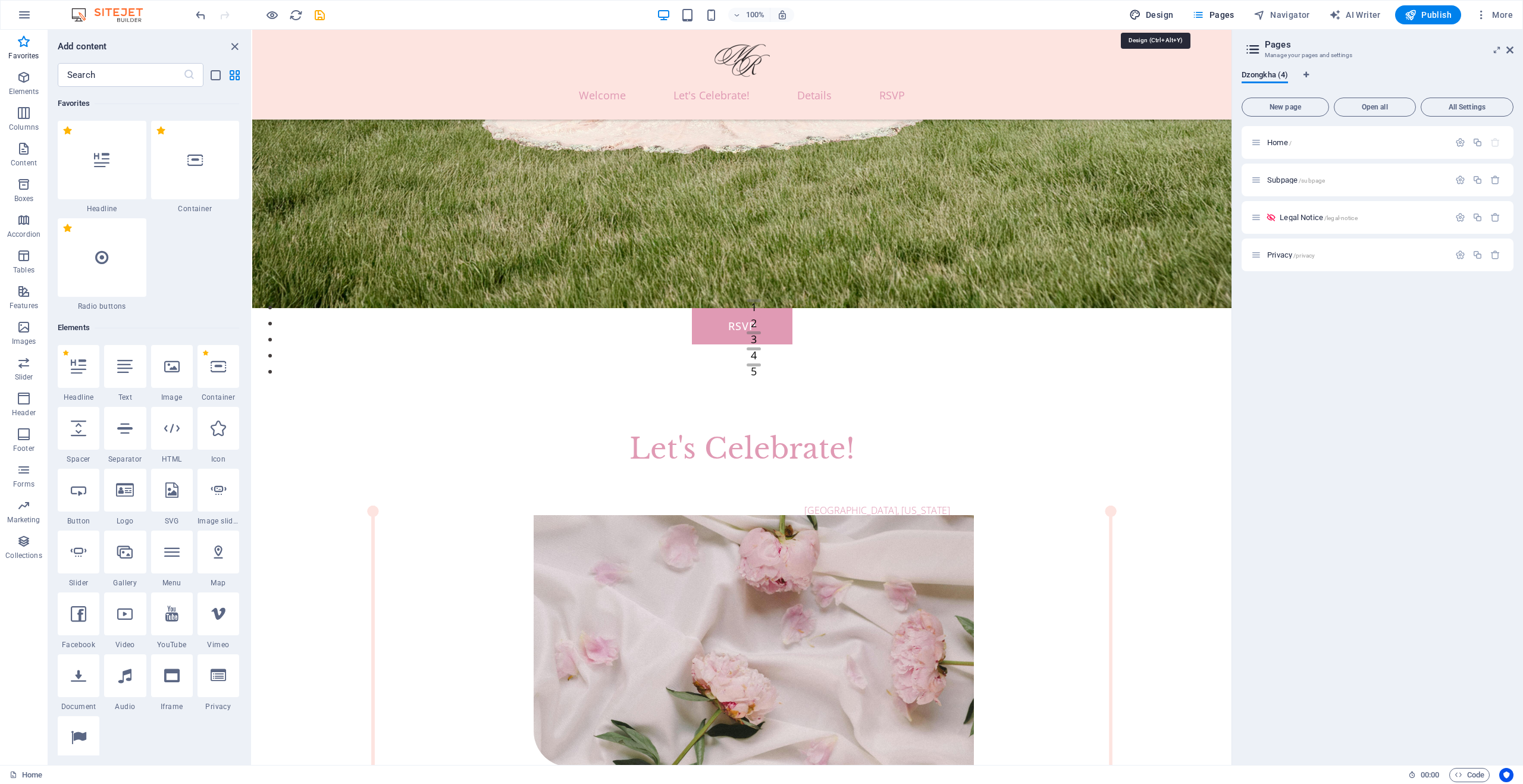
click at [1166, 15] on span "Design" at bounding box center [1151, 15] width 44 height 12
select select "px"
select select "300"
select select "px"
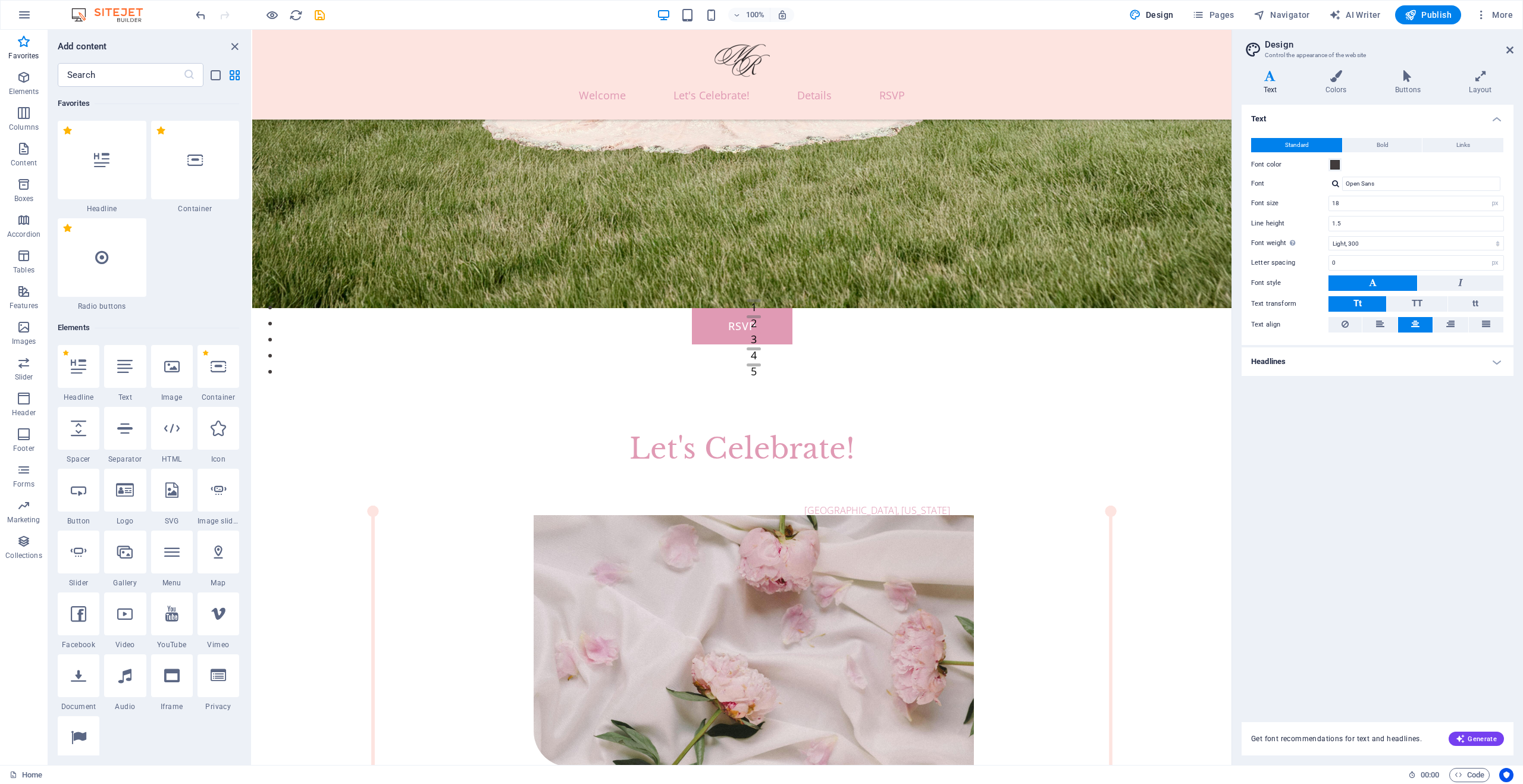
click at [1519, 50] on aside "Design Control the appearance of the website Variants Text Colors Buttons Layou…" at bounding box center [1377, 397] width 291 height 735
drag, startPoint x: 1509, startPoint y: 50, endPoint x: 994, endPoint y: 12, distance: 516.4
click at [1509, 50] on icon at bounding box center [1510, 50] width 7 height 10
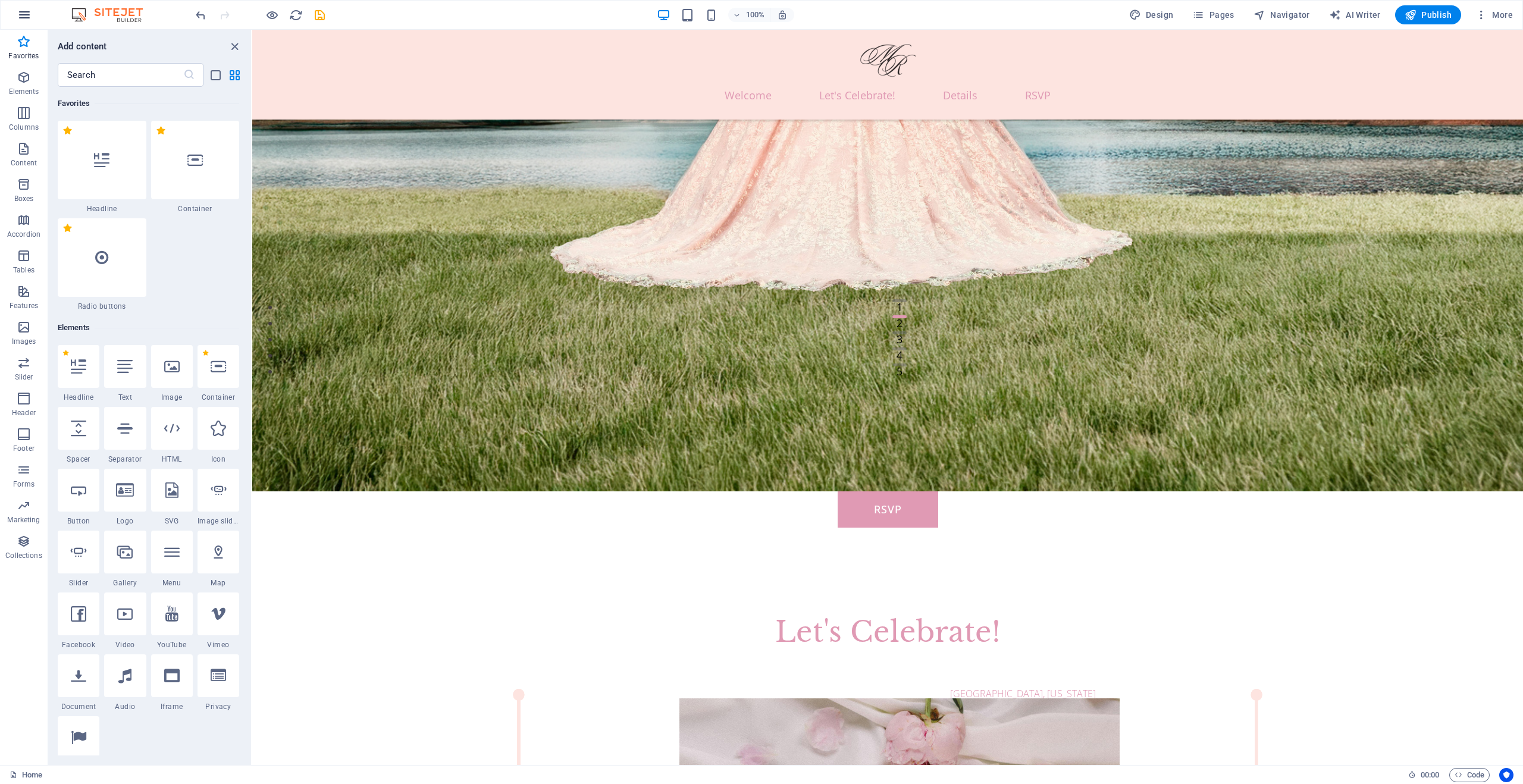
click at [26, 13] on icon "button" at bounding box center [24, 15] width 14 height 14
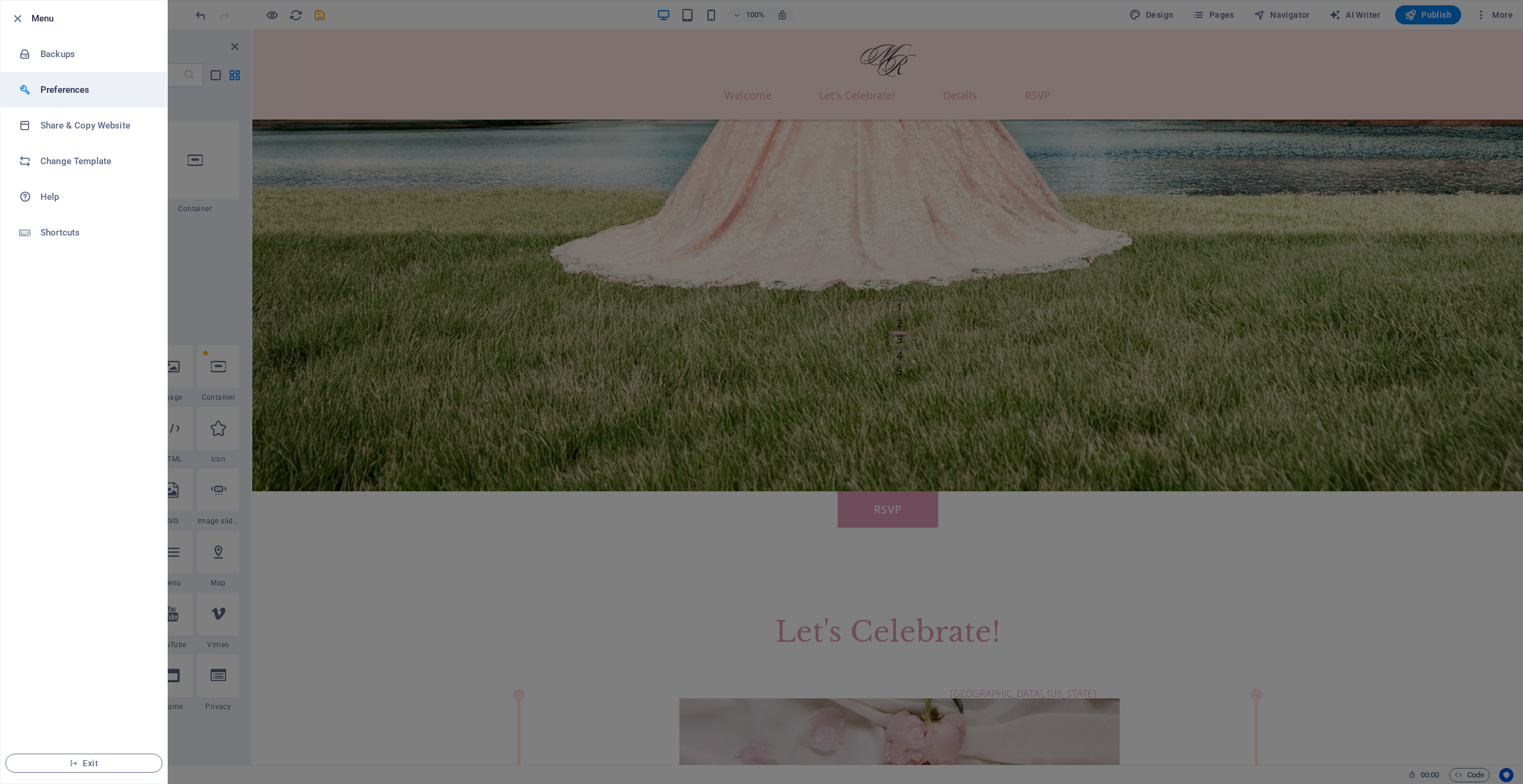
click at [73, 89] on h6 "Preferences" at bounding box center [95, 89] width 110 height 14
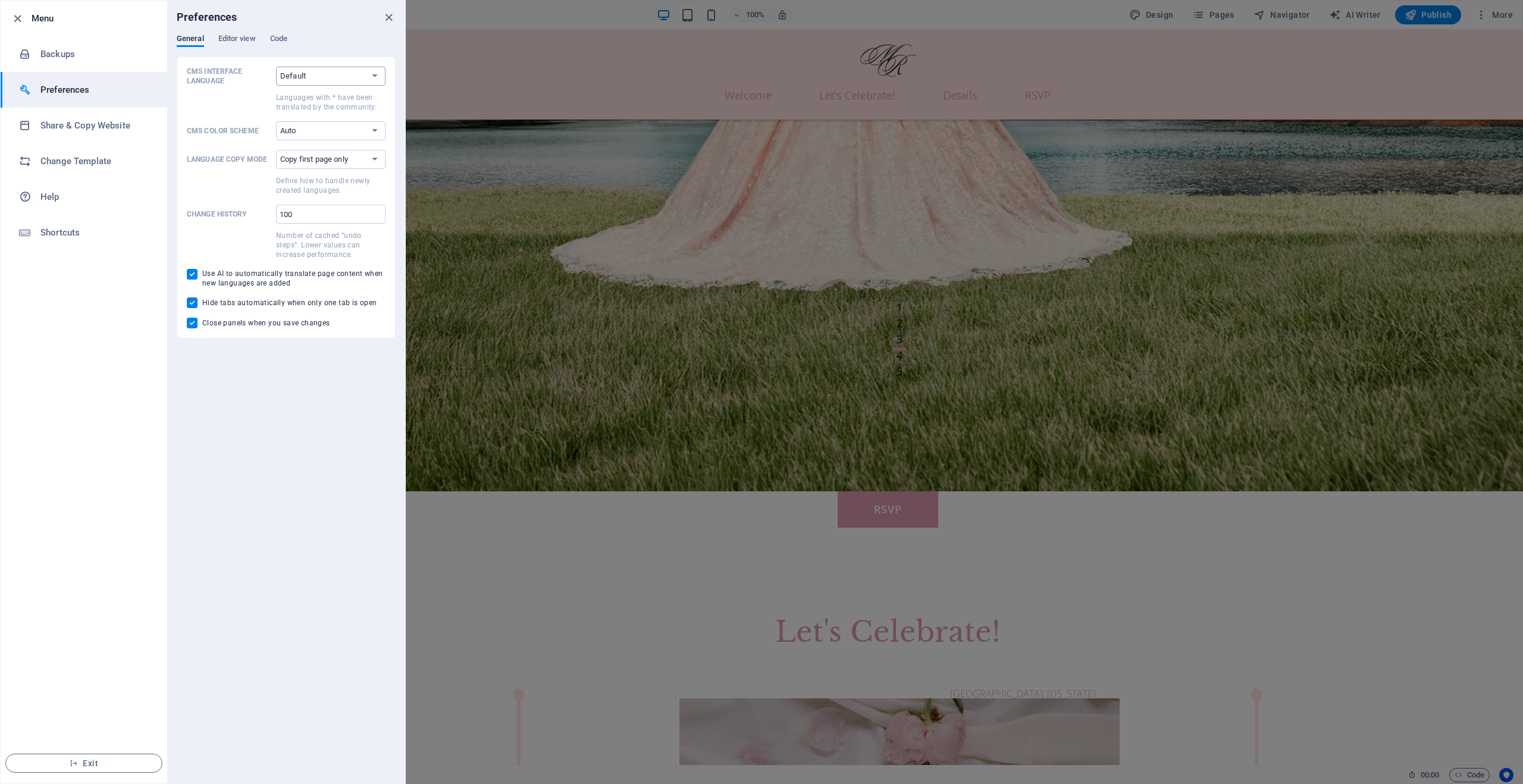
click at [302, 74] on select "Default Deutsch English Español Suomi* Français Magyar Italiano Nederlands Pols…" at bounding box center [331, 76] width 110 height 19
click at [276, 67] on select "Default Deutsch English Español Suomi* Français Magyar Italiano Nederlands Pols…" at bounding box center [331, 76] width 110 height 19
click at [231, 36] on span "Editor view" at bounding box center [237, 40] width 38 height 16
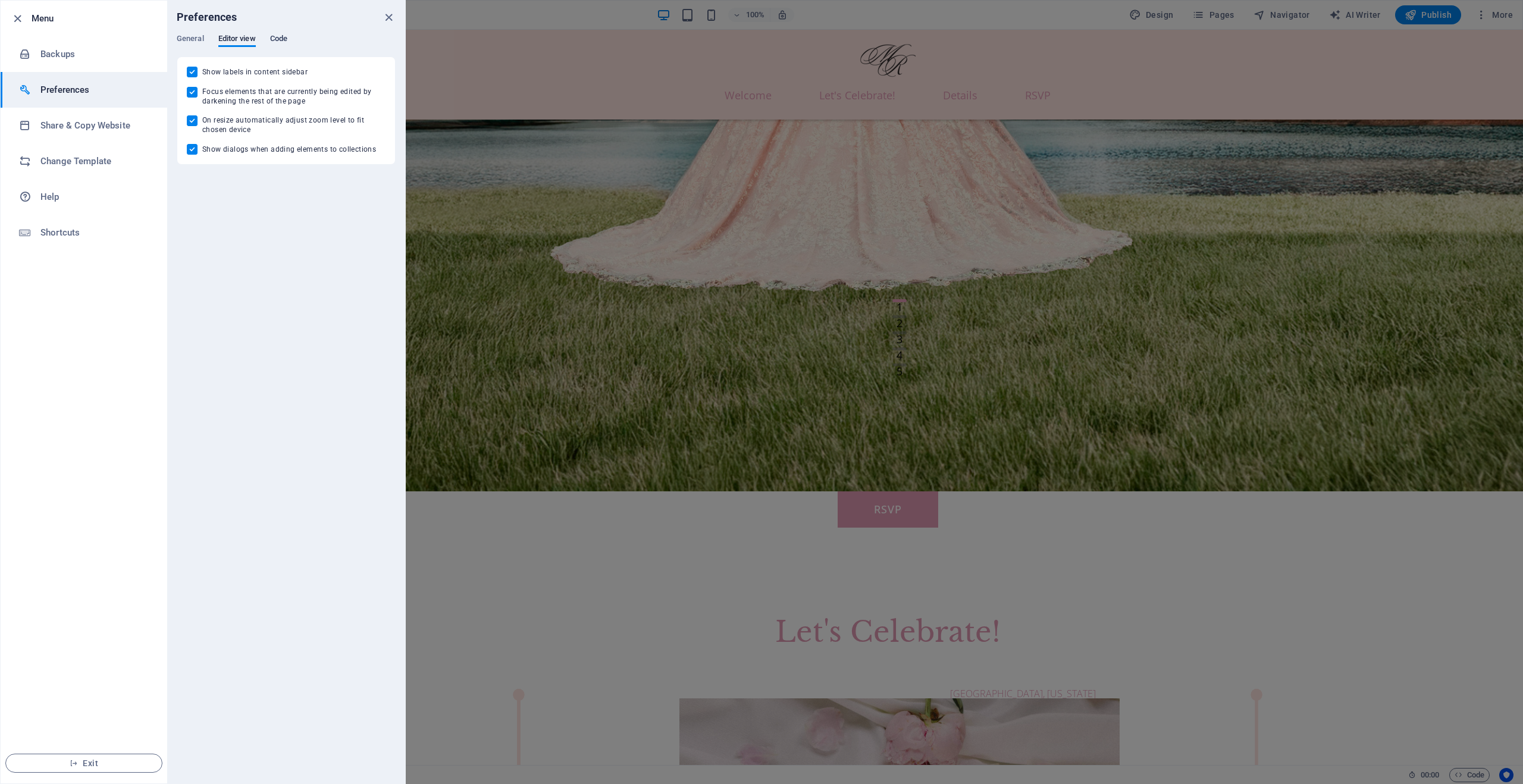
click at [273, 35] on span "Code" at bounding box center [279, 40] width 17 height 16
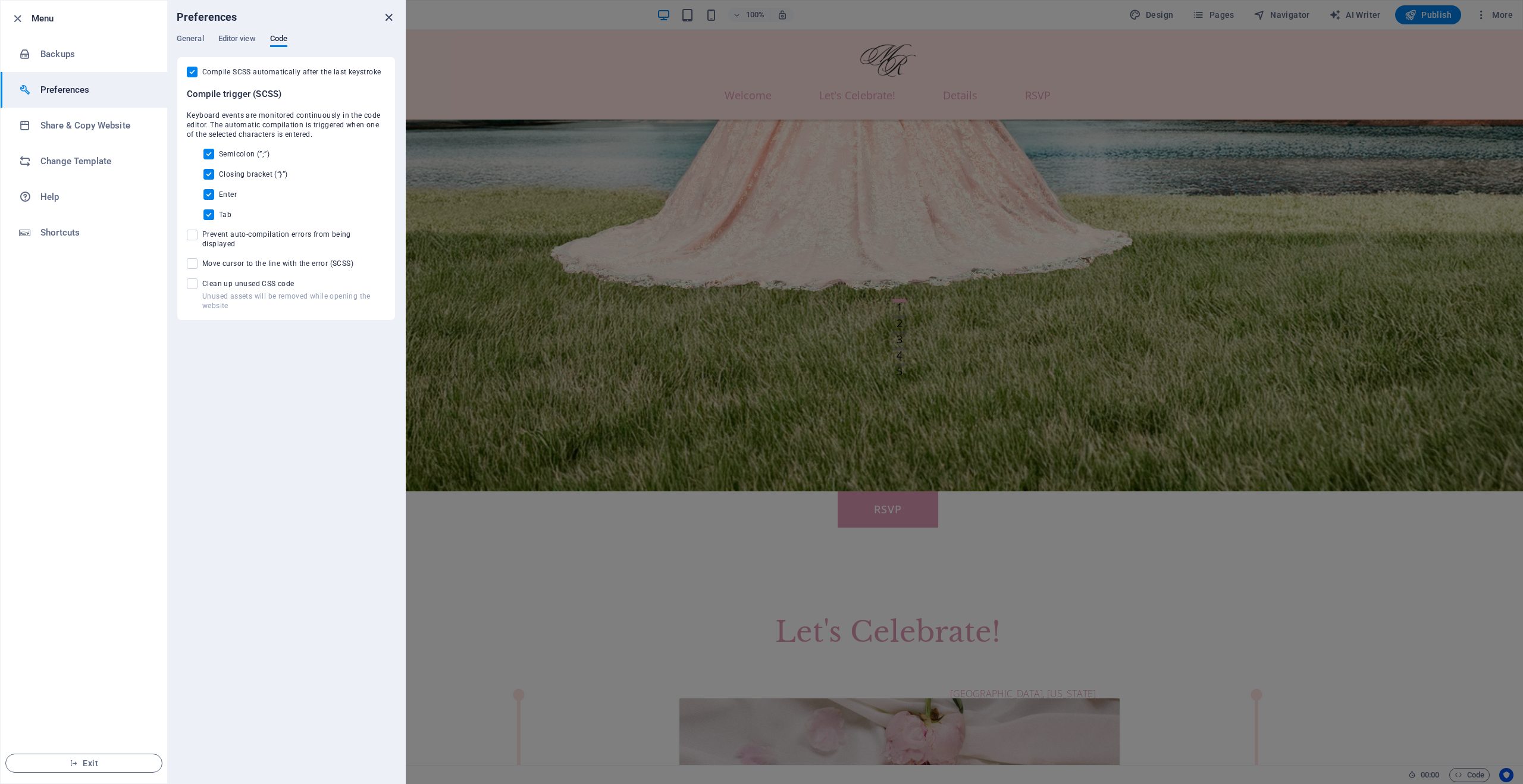
click at [387, 16] on icon "close" at bounding box center [389, 18] width 13 height 13
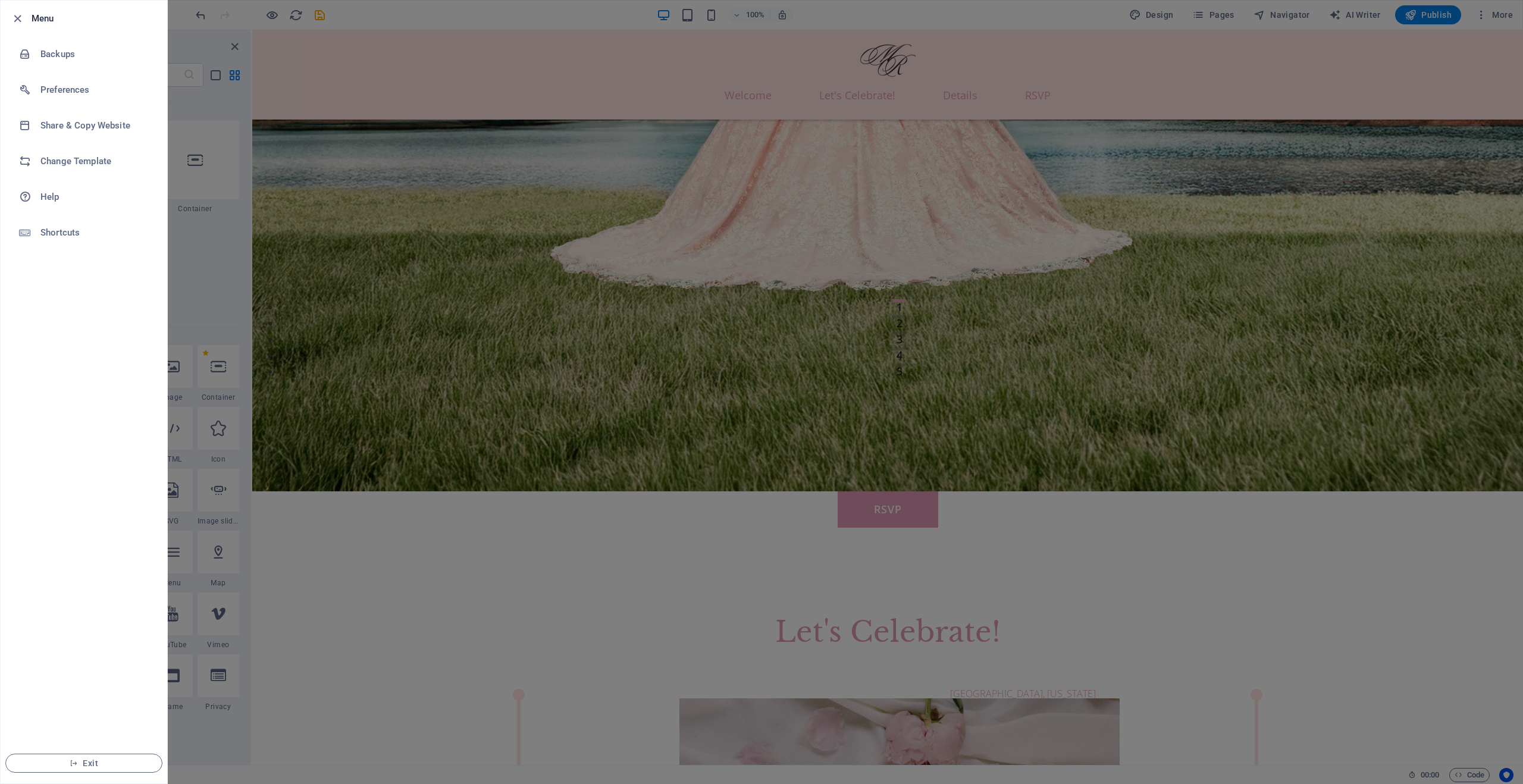
click at [1218, 201] on div at bounding box center [761, 392] width 1523 height 784
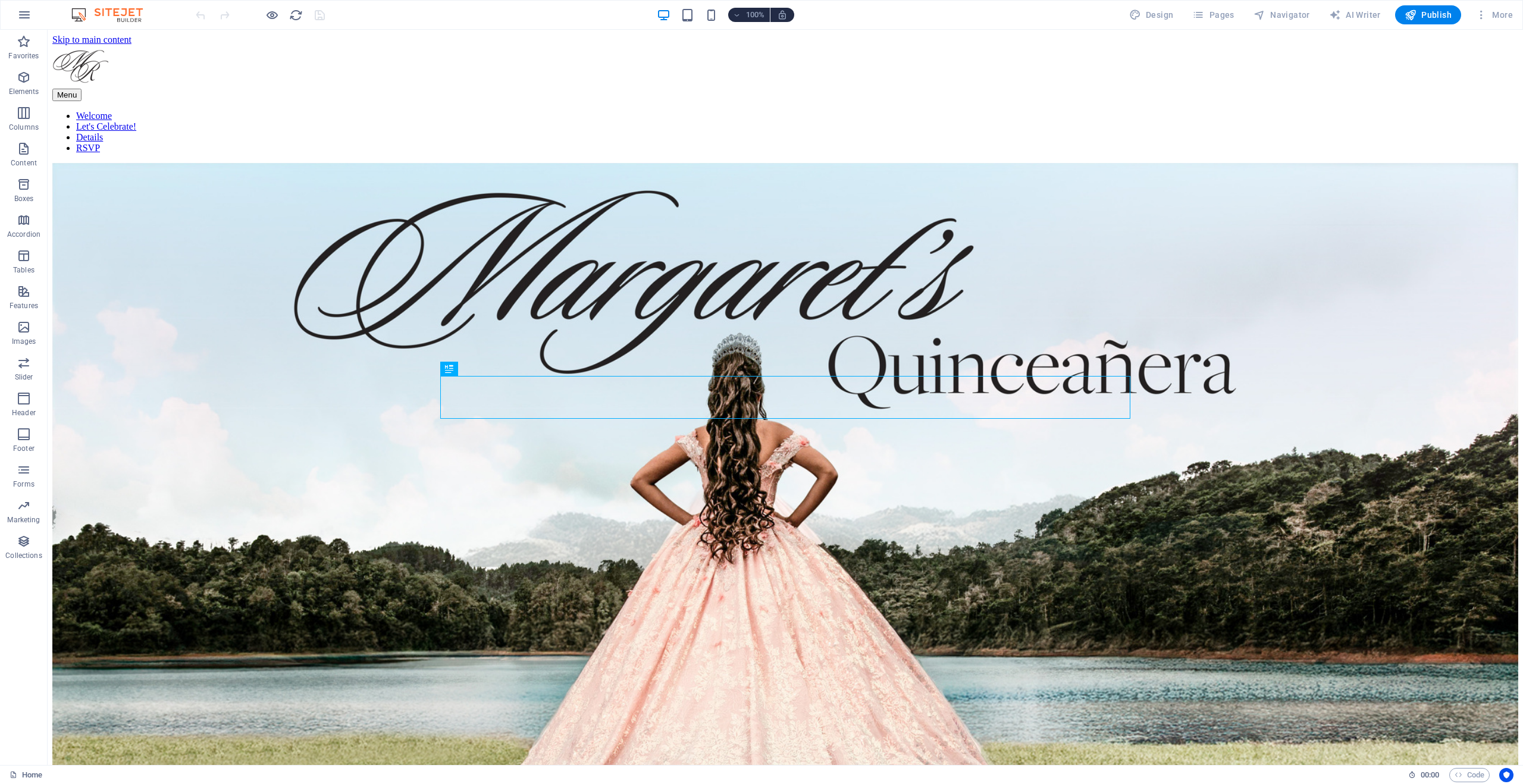
scroll to position [761, 0]
